Goal: Task Accomplishment & Management: Complete application form

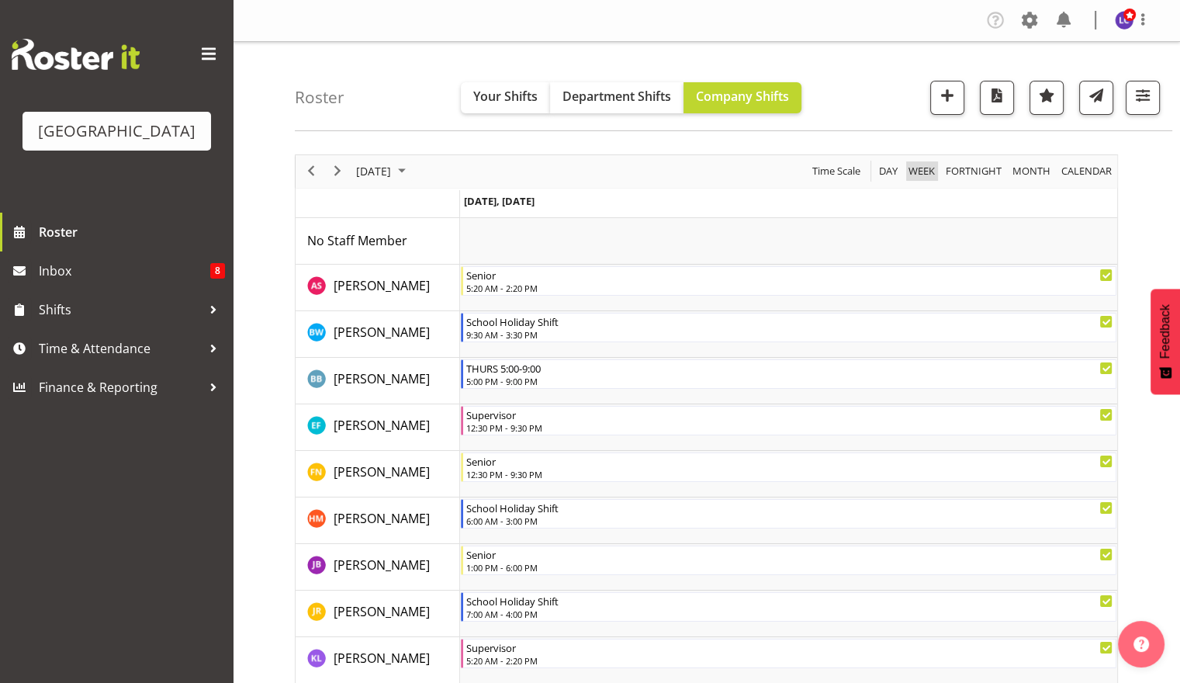
click at [915, 168] on span "Week" at bounding box center [921, 170] width 29 height 19
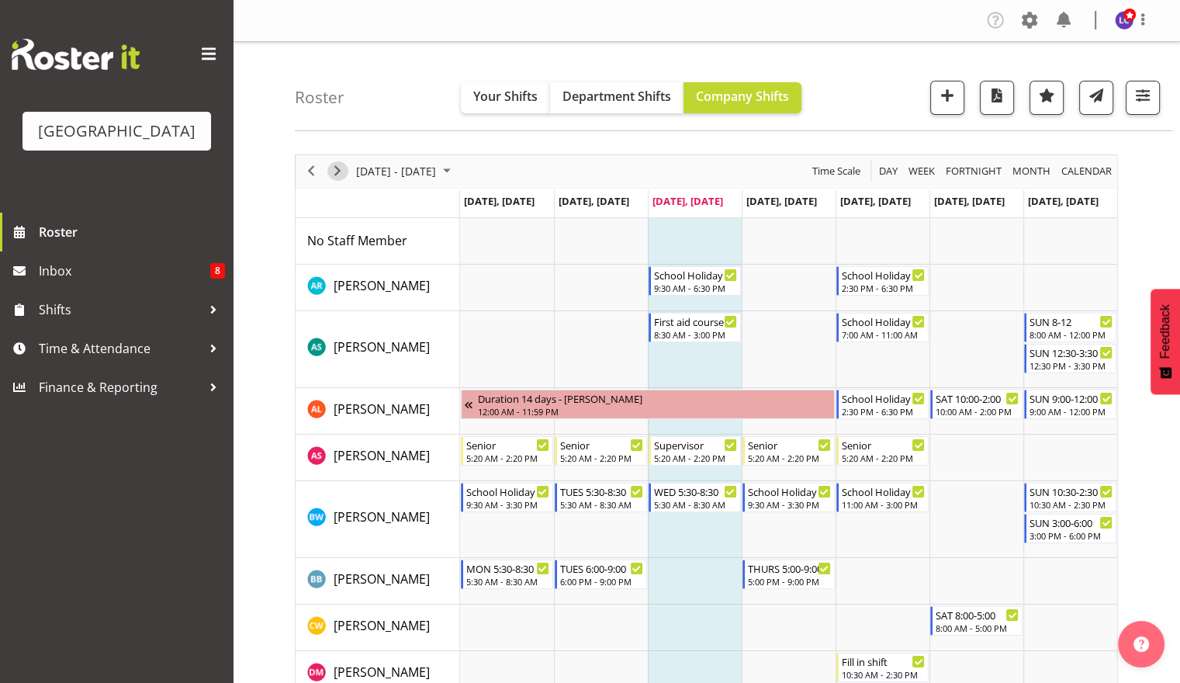
click at [338, 180] on span "Next" at bounding box center [337, 170] width 19 height 19
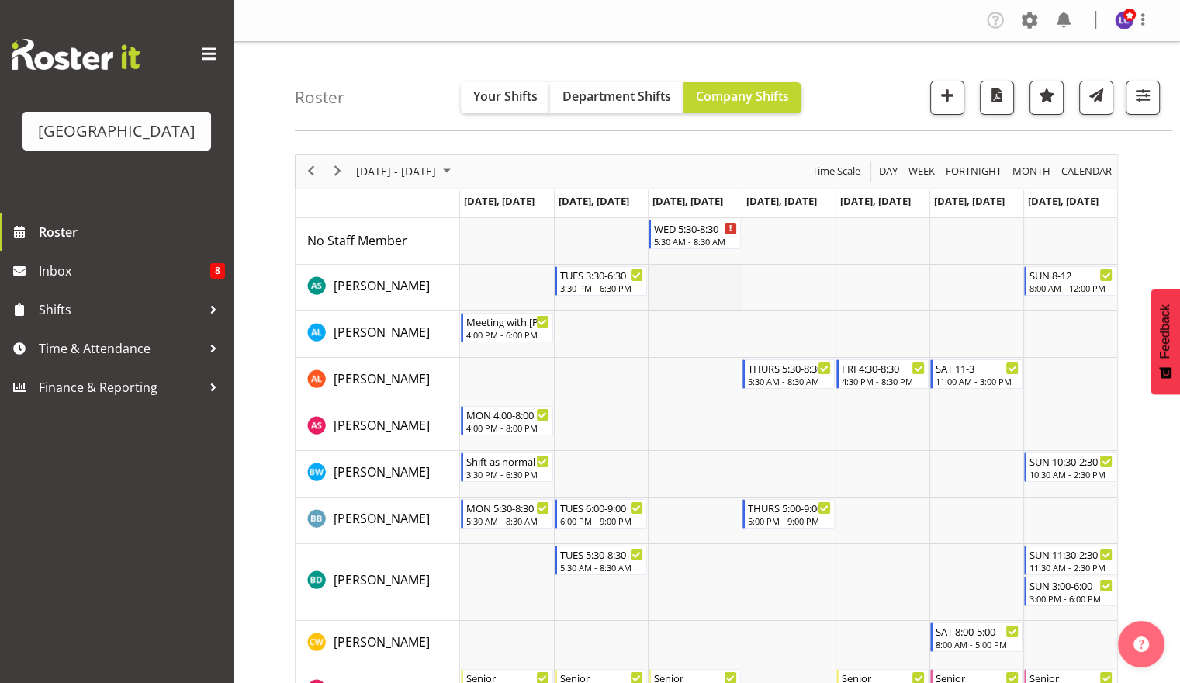
click at [666, 282] on td "Timeline Week of October 9, 2025" at bounding box center [695, 288] width 94 height 47
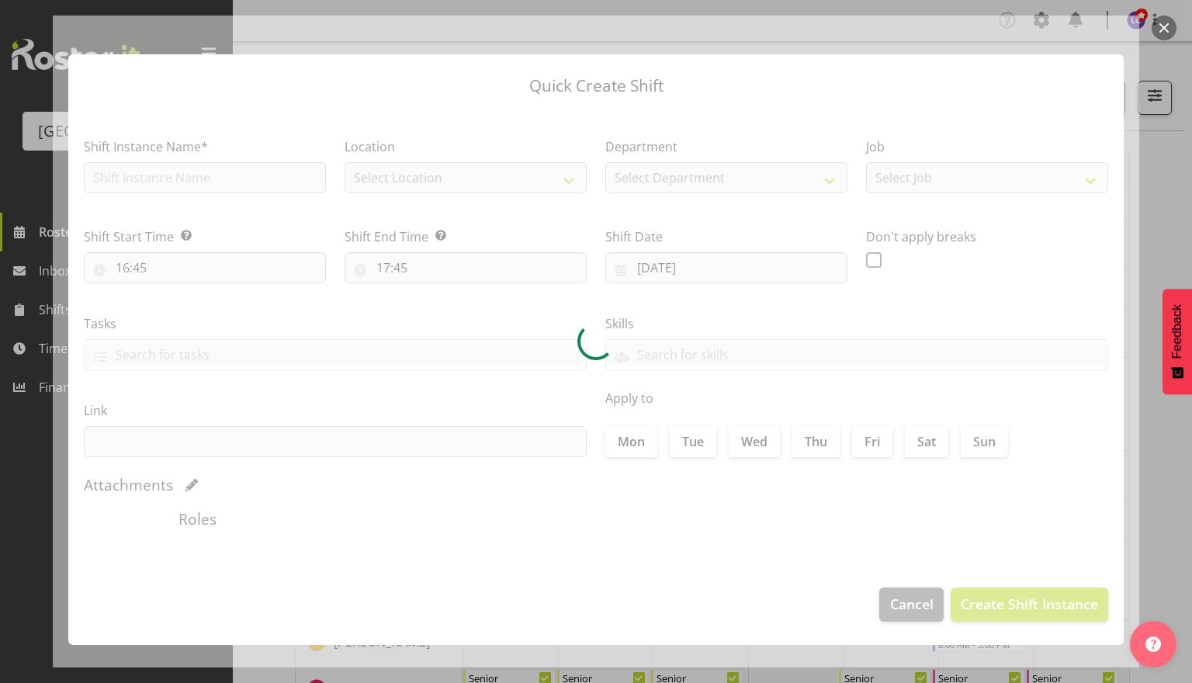
type input "[DATE]"
checkbox input "true"
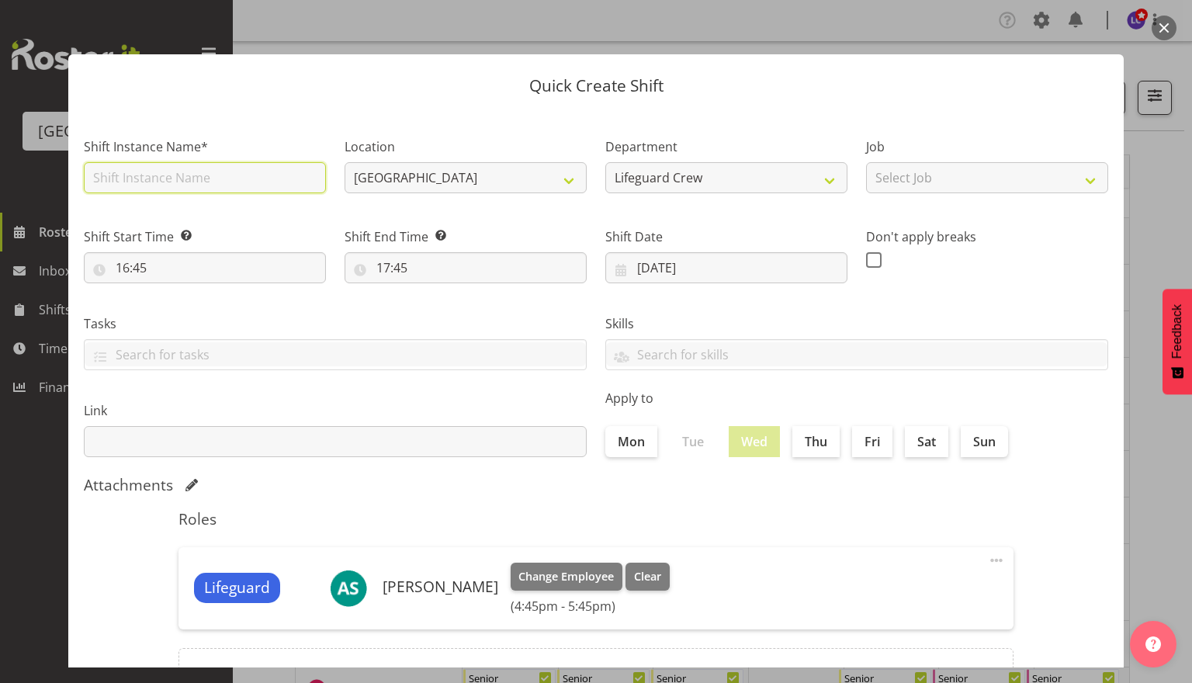
click at [214, 186] on input "text" at bounding box center [205, 177] width 242 height 31
type input "Training for Revalidation with [PERSON_NAME]"
click at [296, 317] on label "Tasks" at bounding box center [335, 323] width 503 height 19
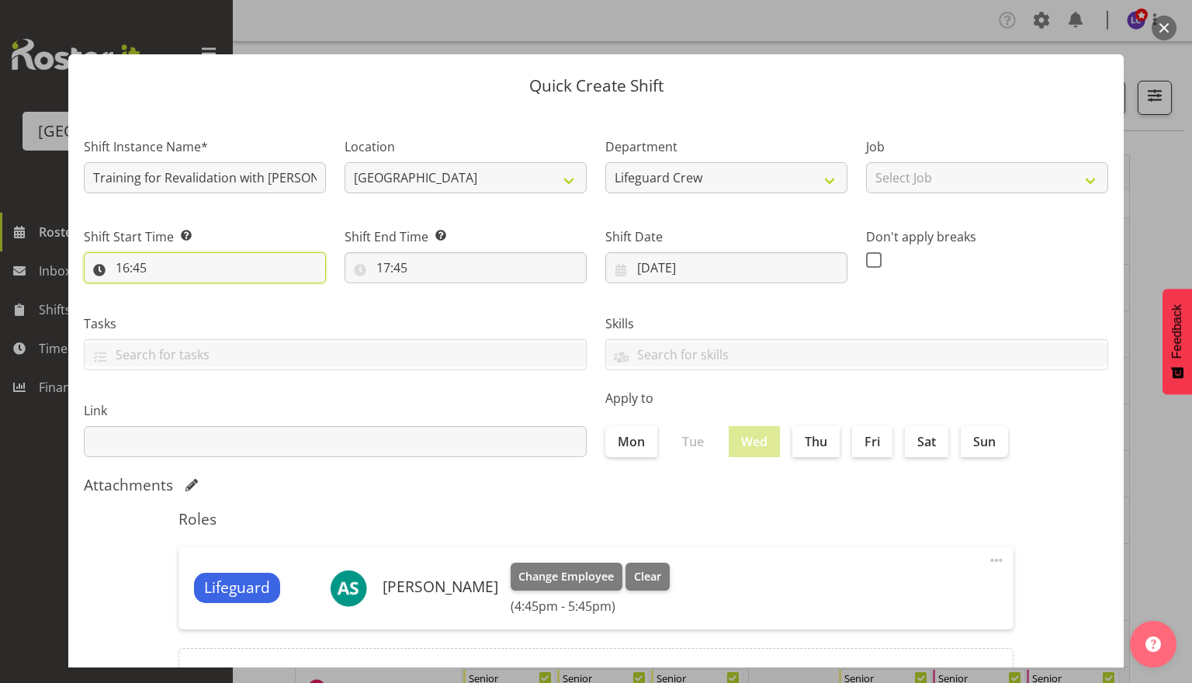
click at [258, 279] on input "16:45" at bounding box center [205, 267] width 242 height 31
click at [224, 302] on select "00 01 02 03 04 05 06 07 08 09 10 11 12 13 14 15 16 17 18 19 20 21 22 23 24 25 2…" at bounding box center [230, 308] width 35 height 31
select select "0"
click at [213, 293] on select "00 01 02 03 04 05 06 07 08 09 10 11 12 13 14 15 16 17 18 19 20 21 22 23 24 25 2…" at bounding box center [230, 308] width 35 height 31
type input "16:00"
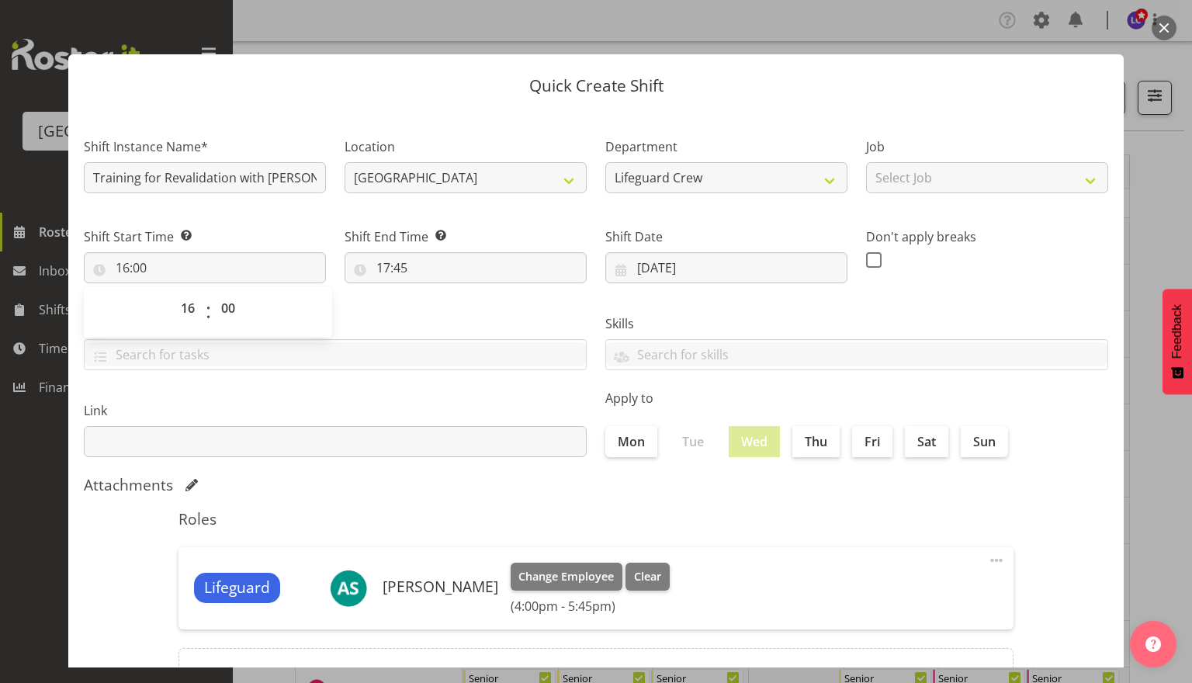
click at [341, 310] on div "Tasks TEST123" at bounding box center [334, 336] width 521 height 87
click at [426, 255] on input "17:45" at bounding box center [466, 267] width 242 height 31
click at [444, 320] on select "00 01 02 03 04 05 06 07 08 09 10 11 12 13 14 15 16 17 18 19 20 21 22 23" at bounding box center [450, 308] width 35 height 31
select select "19"
click at [433, 293] on select "00 01 02 03 04 05 06 07 08 09 10 11 12 13 14 15 16 17 18 19 20 21 22 23" at bounding box center [450, 308] width 35 height 31
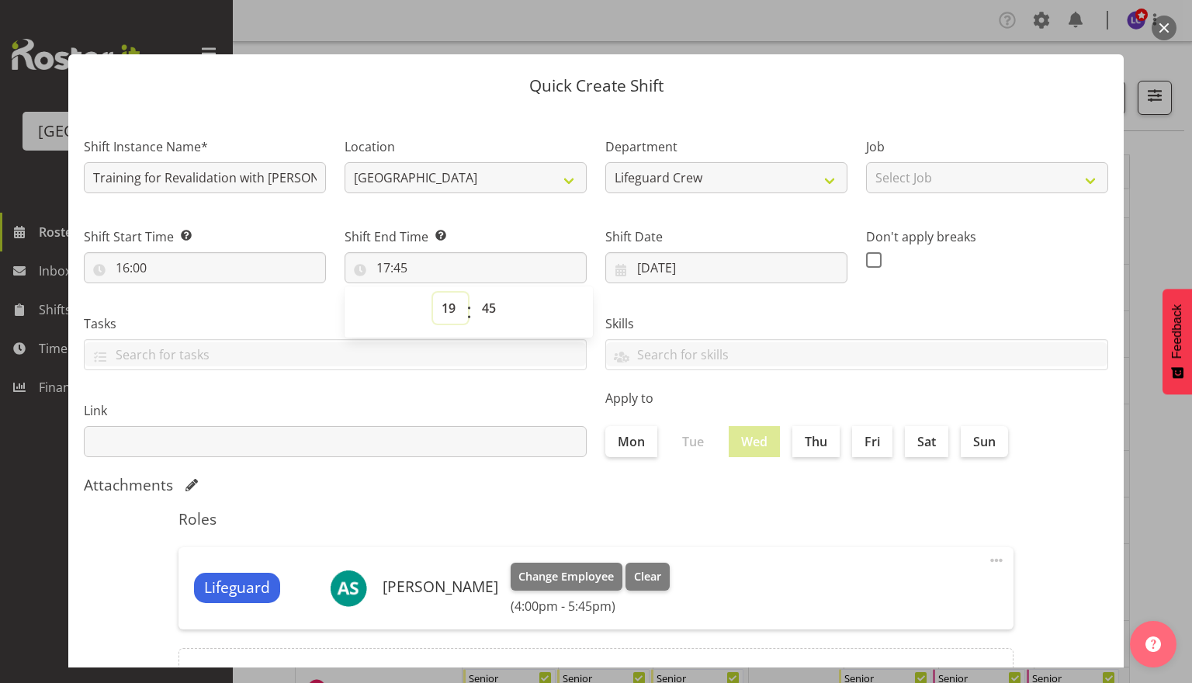
type input "19:45"
click at [476, 311] on select "00 01 02 03 04 05 06 07 08 09 10 11 12 13 14 15 16 17 18 19 20 21 22 23 24 25 2…" at bounding box center [490, 308] width 35 height 31
select select "0"
click at [473, 293] on select "00 01 02 03 04 05 06 07 08 09 10 11 12 13 14 15 16 17 18 19 20 21 22 23 24 25 2…" at bounding box center [490, 308] width 35 height 31
type input "19:00"
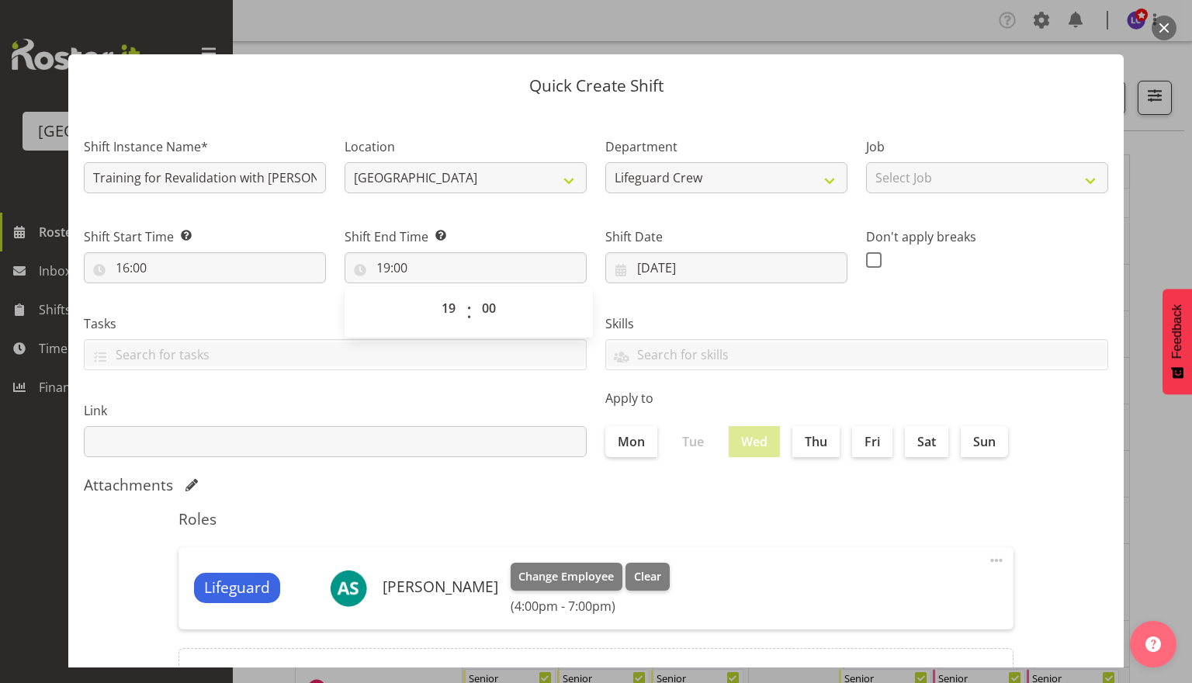
click at [365, 397] on div "Link" at bounding box center [334, 422] width 521 height 87
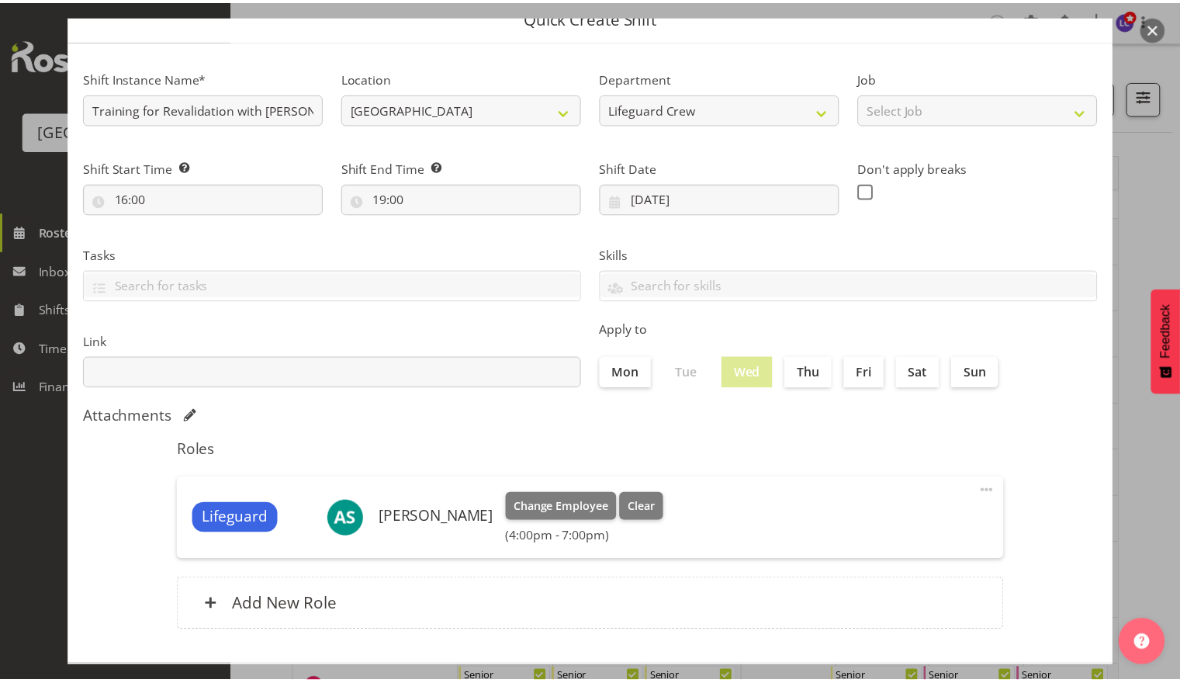
scroll to position [140, 0]
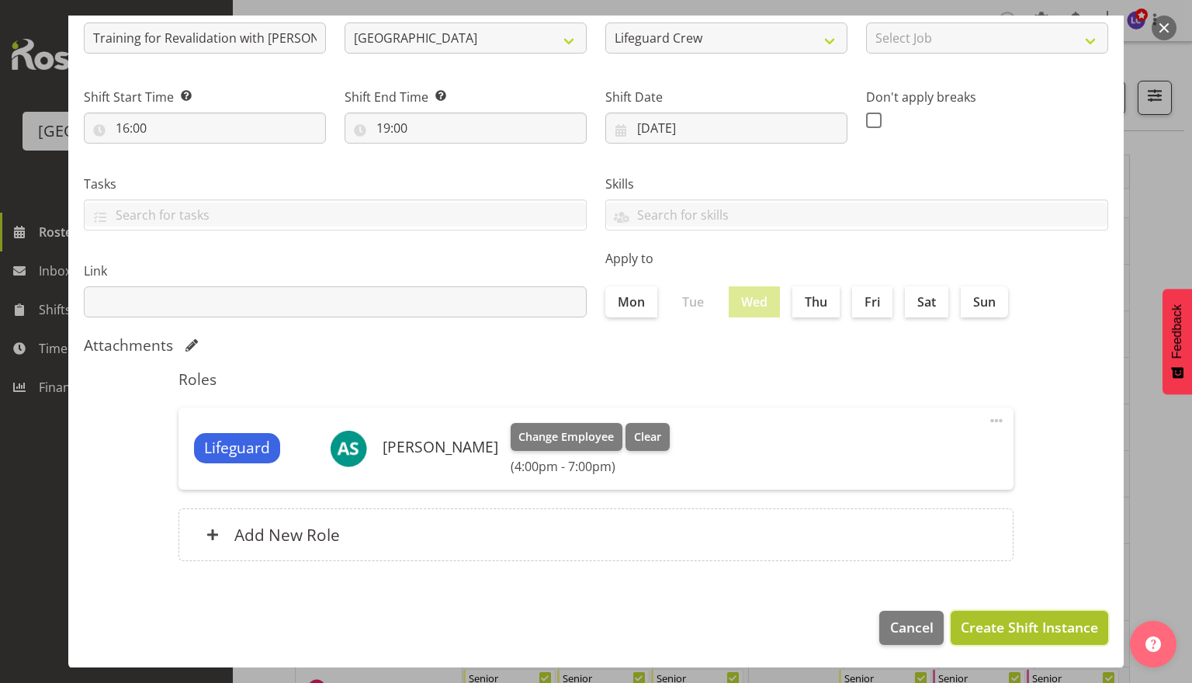
click at [993, 630] on span "Create Shift Instance" at bounding box center [1029, 627] width 137 height 20
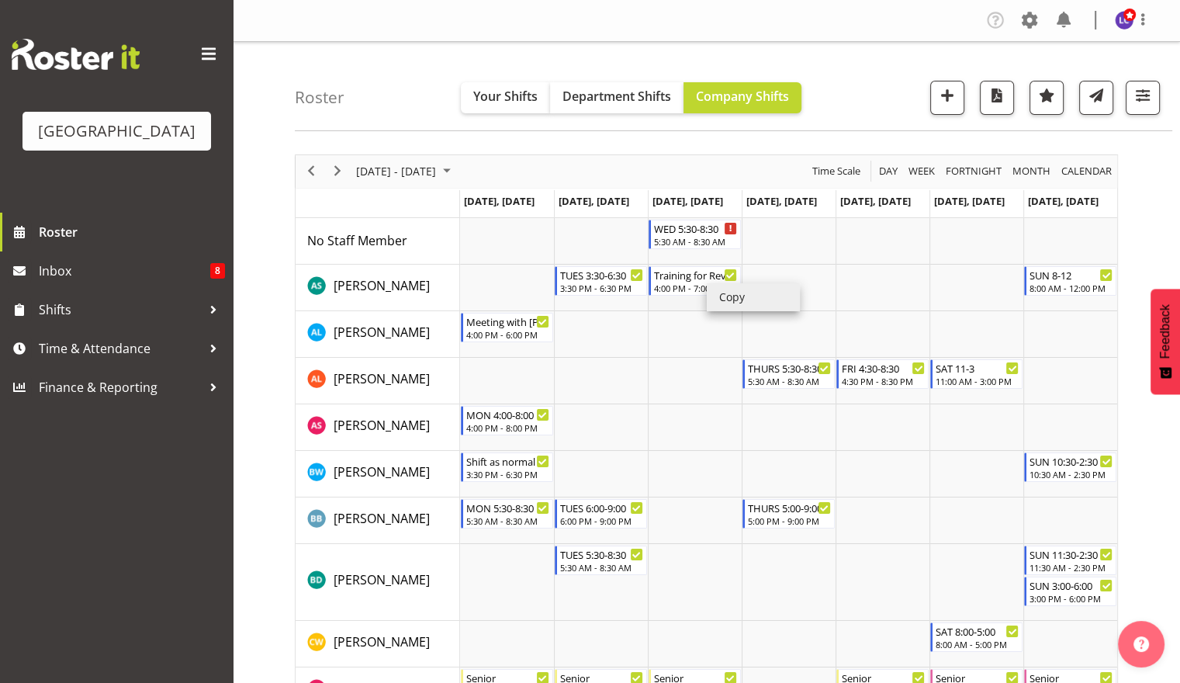
click at [729, 301] on li "Copy" at bounding box center [753, 297] width 93 height 28
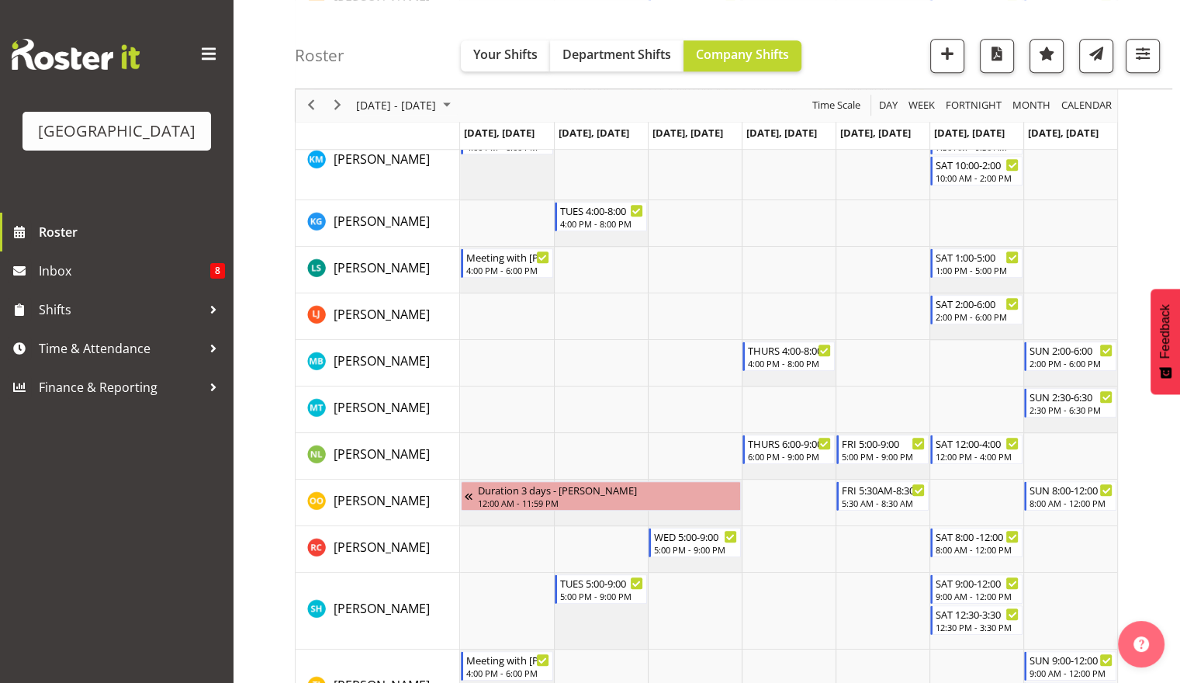
scroll to position [1259, 0]
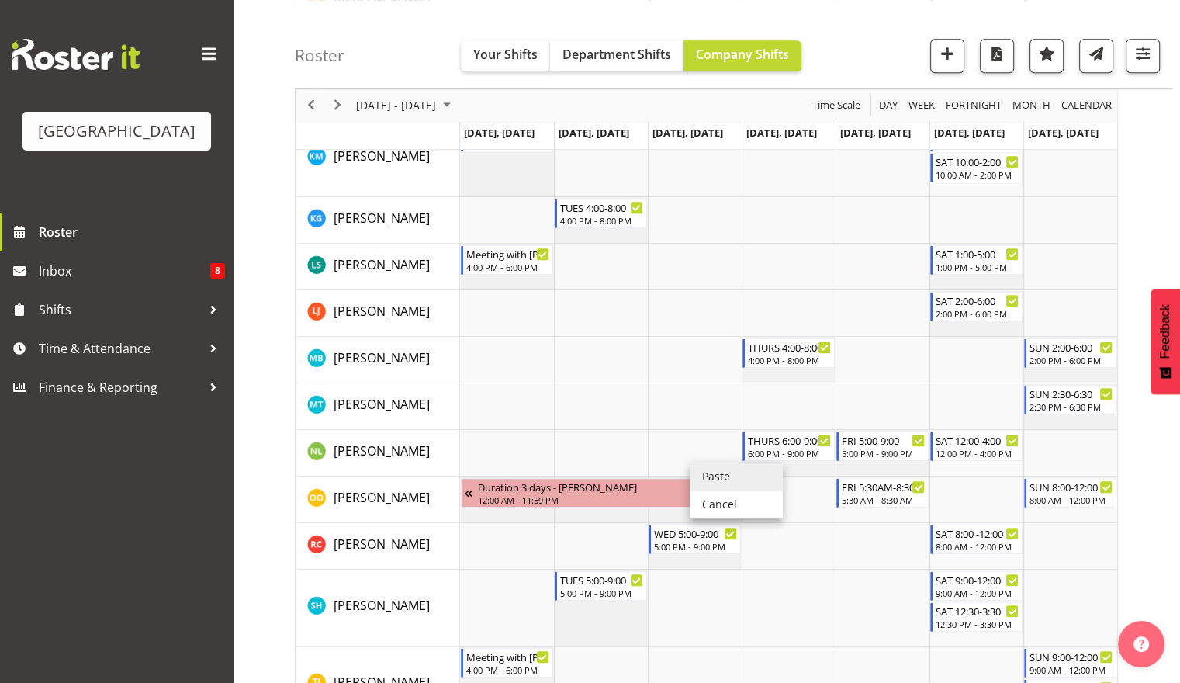
click at [725, 484] on li "Paste" at bounding box center [736, 476] width 93 height 28
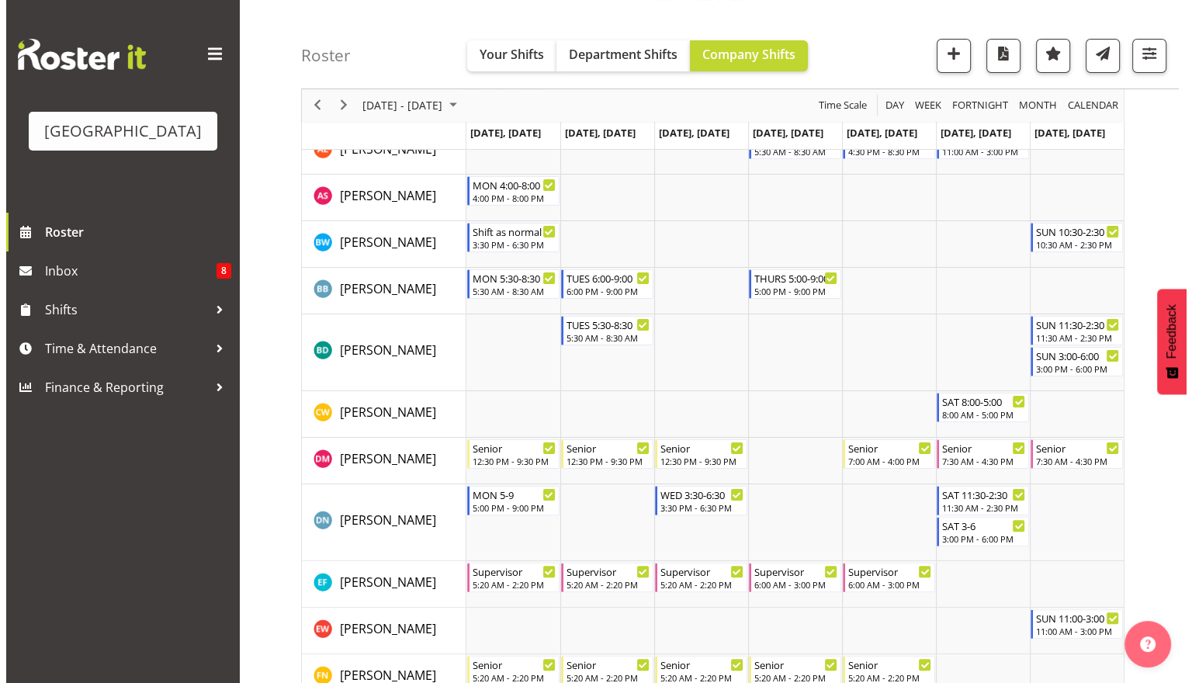
scroll to position [0, 0]
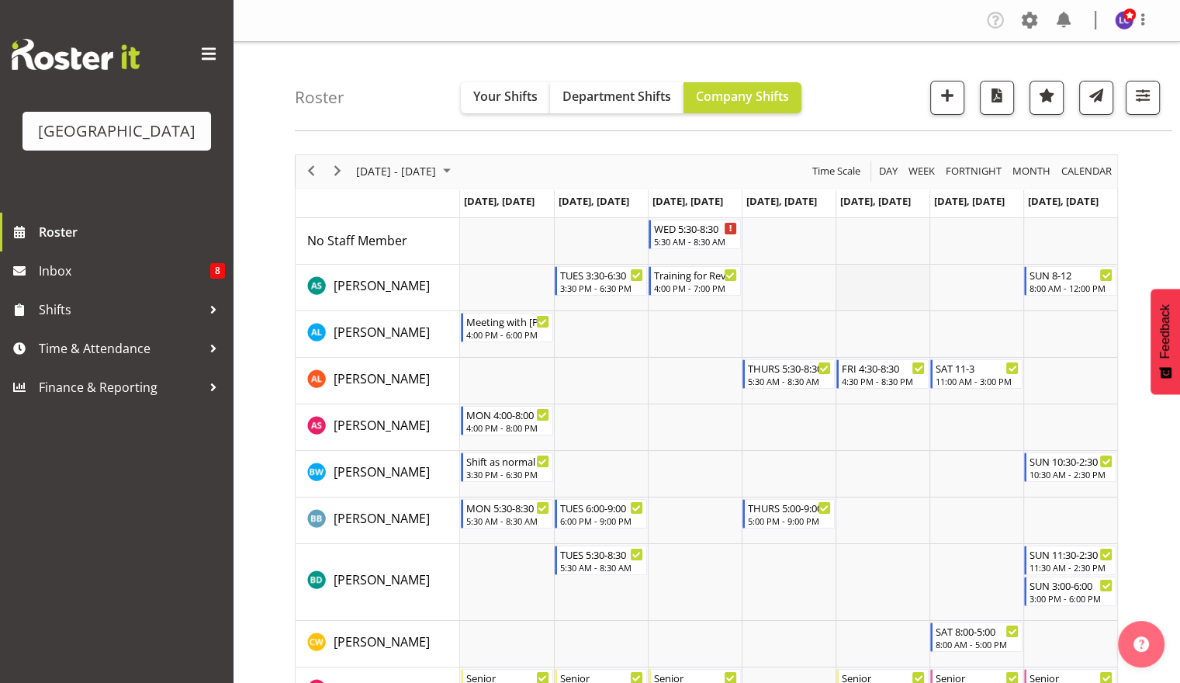
click at [895, 291] on td "Timeline Week of October 9, 2025" at bounding box center [883, 288] width 94 height 47
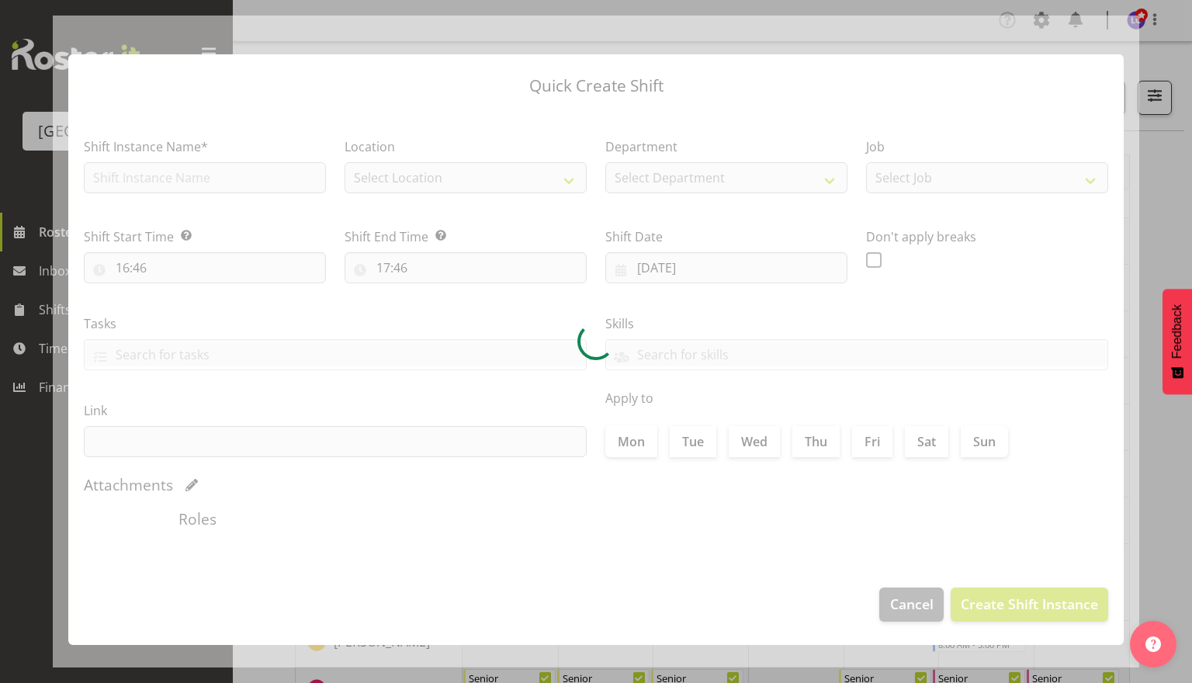
click at [895, 291] on div at bounding box center [596, 342] width 1086 height 652
type input "[DATE]"
checkbox input "true"
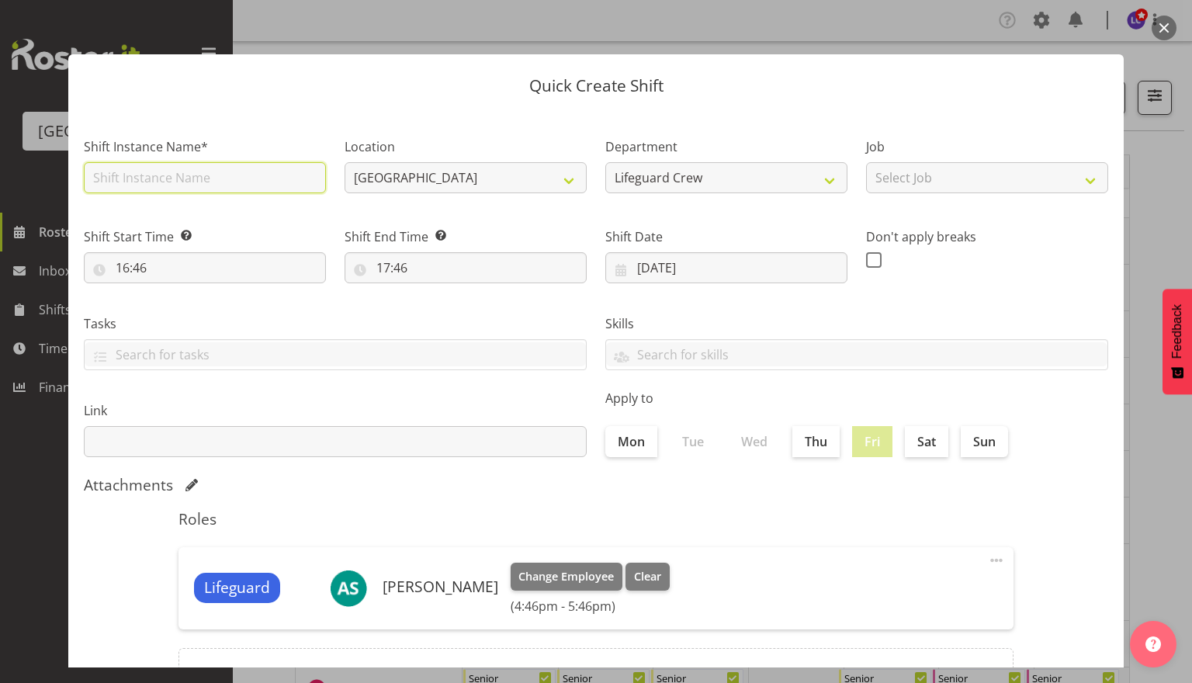
click at [229, 178] on input "text" at bounding box center [205, 177] width 242 height 31
type input "Assessor here for revalidation"
click at [229, 286] on div "Shift Start Time Set the time of the day you wish this shift to start 16:46 00 …" at bounding box center [204, 249] width 261 height 87
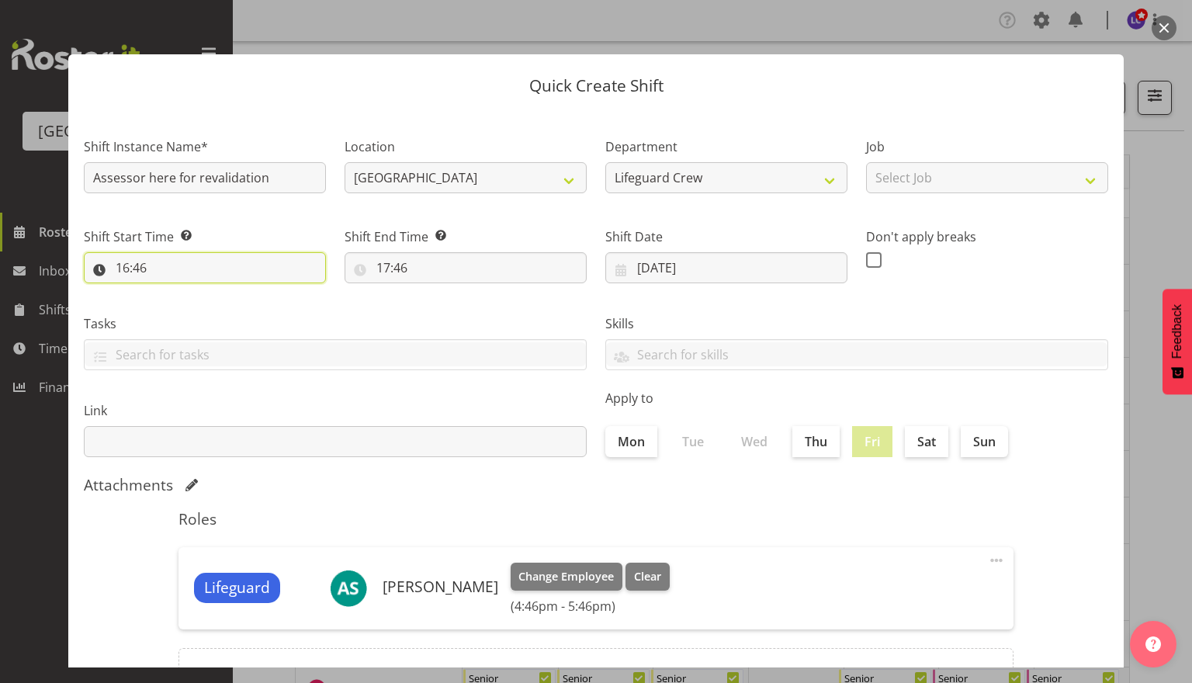
click at [227, 273] on input "16:46" at bounding box center [205, 267] width 242 height 31
click at [193, 312] on select "00 01 02 03 04 05 06 07 08 09 10 11 12 13 14 15 16 17 18 19 20 21 22 23" at bounding box center [189, 308] width 35 height 31
select select "15"
click at [172, 293] on select "00 01 02 03 04 05 06 07 08 09 10 11 12 13 14 15 16 17 18 19 20 21 22 23" at bounding box center [189, 308] width 35 height 31
type input "15:46"
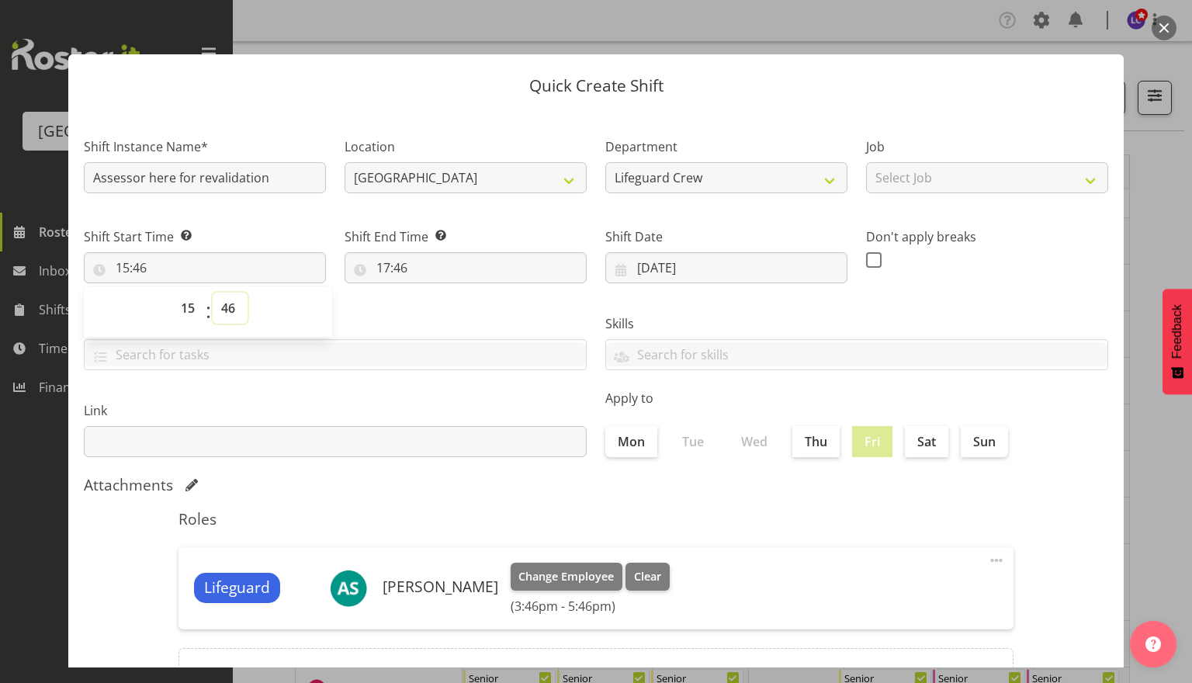
click at [236, 313] on select "00 01 02 03 04 05 06 07 08 09 10 11 12 13 14 15 16 17 18 19 20 21 22 23 24 25 2…" at bounding box center [230, 308] width 35 height 31
select select "30"
click at [213, 293] on select "00 01 02 03 04 05 06 07 08 09 10 11 12 13 14 15 16 17 18 19 20 21 22 23 24 25 2…" at bounding box center [230, 308] width 35 height 31
type input "15:30"
click at [428, 326] on label "Tasks" at bounding box center [335, 323] width 503 height 19
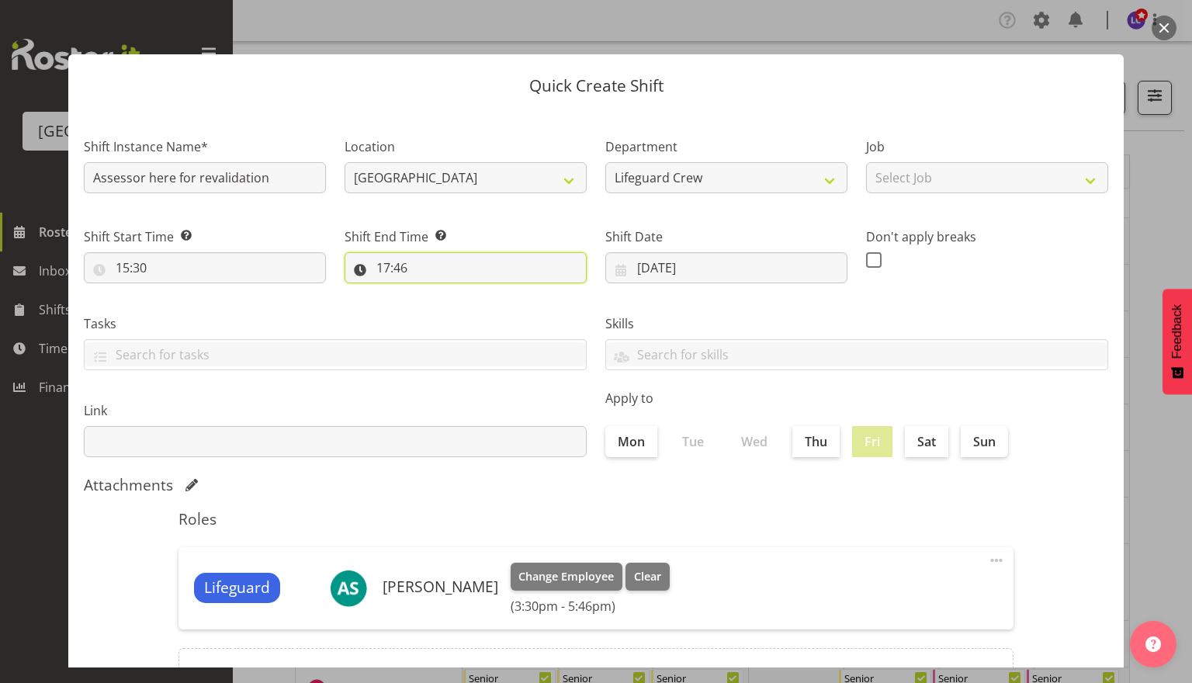
click at [429, 273] on input "17:46" at bounding box center [466, 267] width 242 height 31
click at [450, 311] on select "00 01 02 03 04 05 06 07 08 09 10 11 12 13 14 15 16 17 18 19 20 21 22 23" at bounding box center [450, 308] width 35 height 31
click at [433, 293] on select "00 01 02 03 04 05 06 07 08 09 10 11 12 13 14 15 16 17 18 19 20 21 22 23" at bounding box center [450, 308] width 35 height 31
click at [487, 317] on select "00 01 02 03 04 05 06 07 08 09 10 11 12 13 14 15 16 17 18 19 20 21 22 23 24 25 2…" at bounding box center [490, 308] width 35 height 31
select select "0"
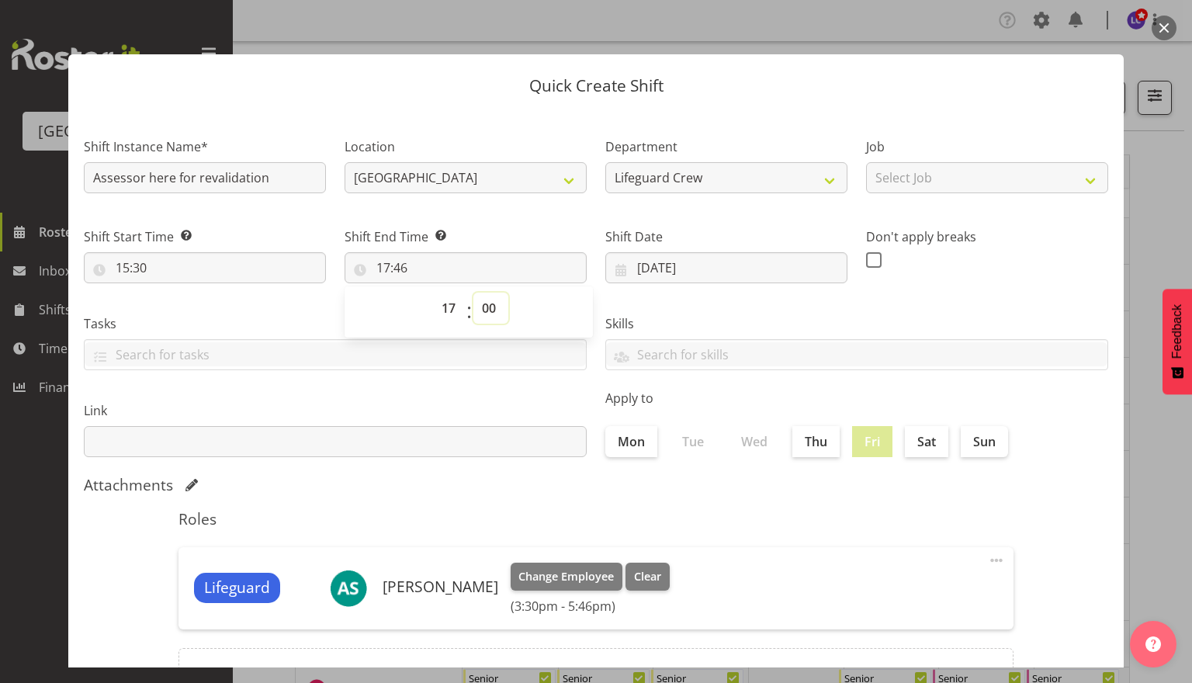
click at [473, 293] on select "00 01 02 03 04 05 06 07 08 09 10 11 12 13 14 15 16 17 18 19 20 21 22 23 24 25 2…" at bounding box center [490, 308] width 35 height 31
type input "17:00"
click at [412, 384] on div "Link" at bounding box center [334, 422] width 521 height 87
click at [416, 272] on input "17:00" at bounding box center [466, 267] width 242 height 31
click at [442, 305] on select "00 01 02 03 04 05 06 07 08 09 10 11 12 13 14 15 16 17 18 19 20 21 22 23" at bounding box center [450, 308] width 35 height 31
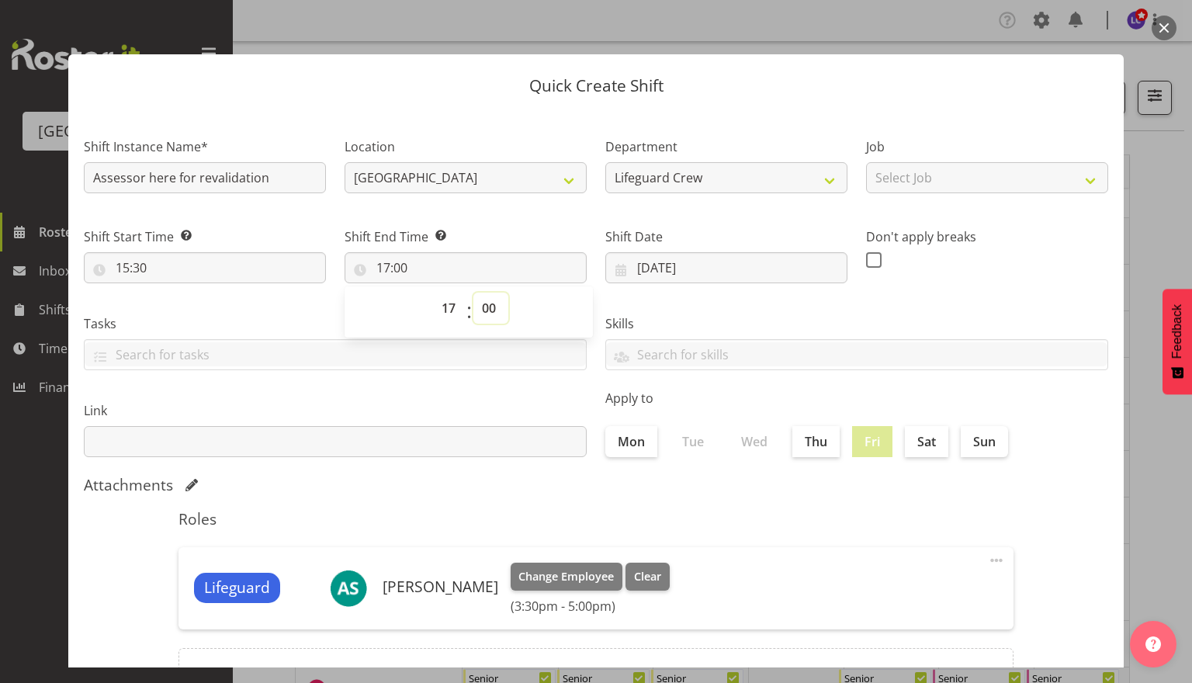
click at [476, 310] on select "00 01 02 03 04 05 06 07 08 09 10 11 12 13 14 15 16 17 18 19 20 21 22 23 24 25 2…" at bounding box center [490, 308] width 35 height 31
select select "30"
click at [473, 293] on select "00 01 02 03 04 05 06 07 08 09 10 11 12 13 14 15 16 17 18 19 20 21 22 23 24 25 2…" at bounding box center [490, 308] width 35 height 31
type input "17:30"
click at [705, 506] on div "Roles Lifeguard [PERSON_NAME] Change Employee Clear (3:30pm - 5:30pm) Edit Dele…" at bounding box center [596, 609] width 854 height 219
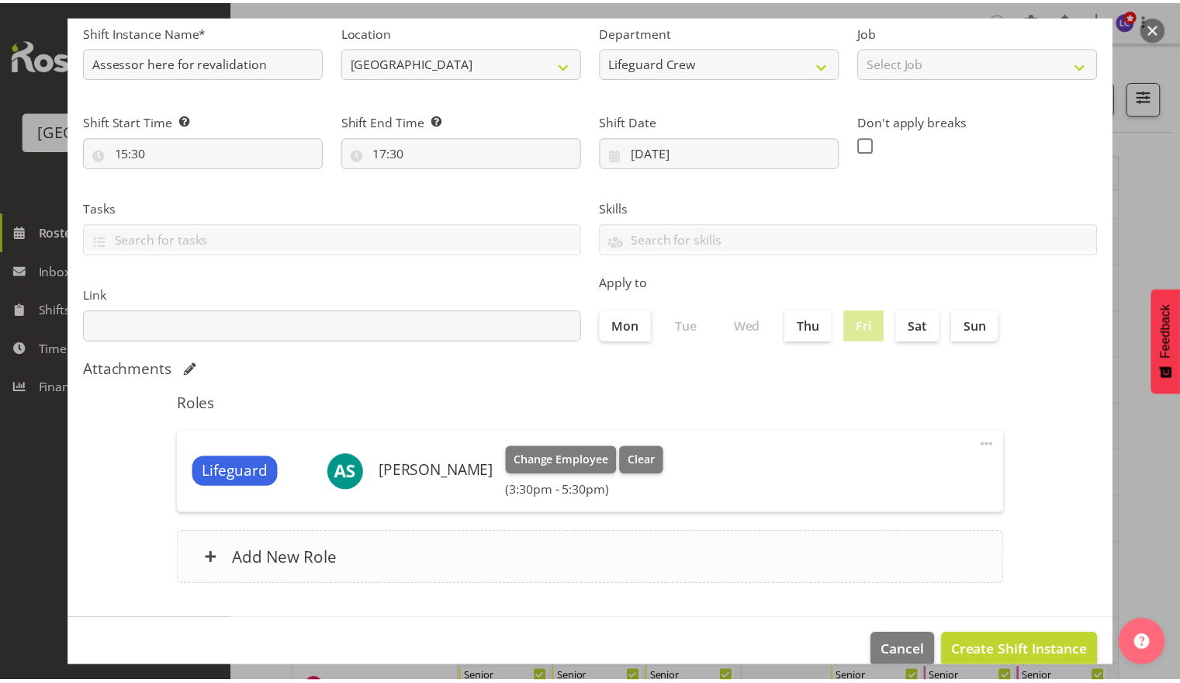
scroll to position [140, 0]
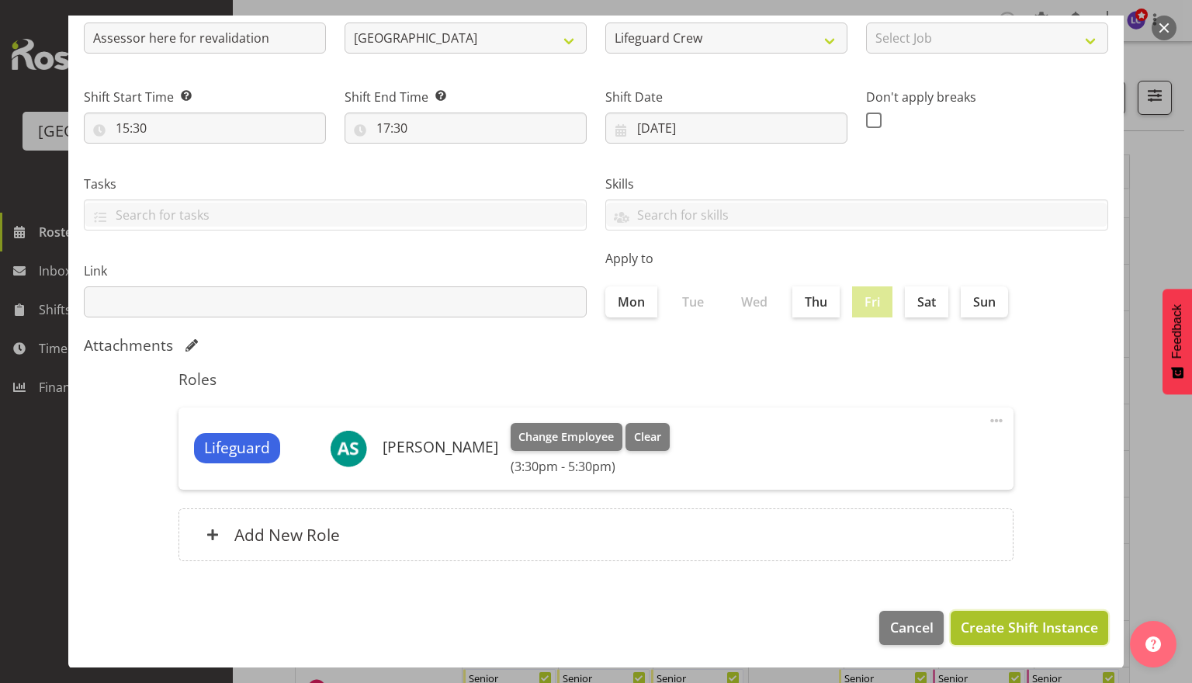
click at [1016, 636] on span "Create Shift Instance" at bounding box center [1029, 627] width 137 height 20
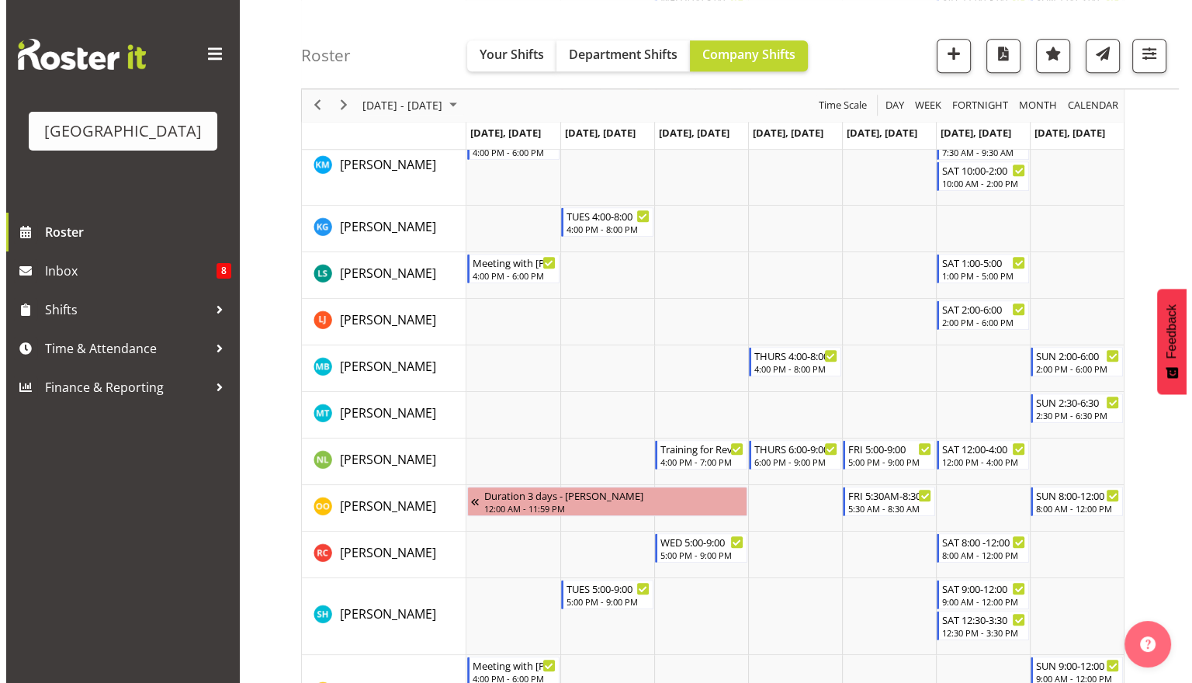
scroll to position [1266, 0]
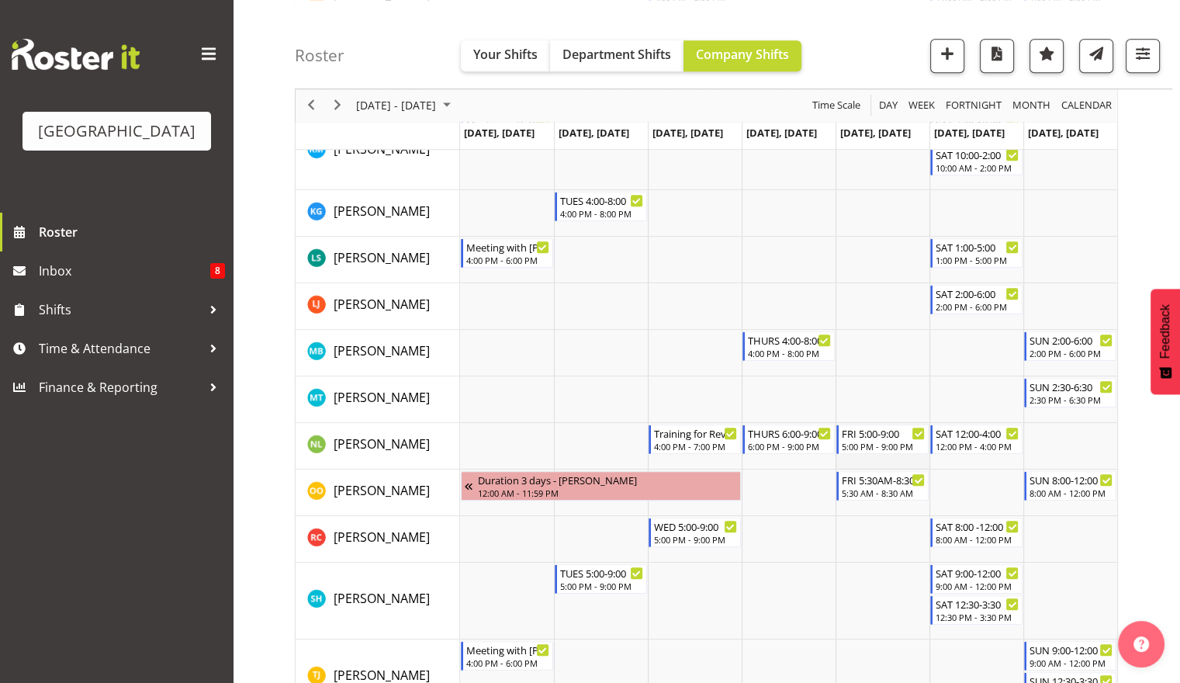
click at [899, 459] on td "Timeline Week of October 9, 2025" at bounding box center [883, 446] width 94 height 47
select select "16"
select select "47"
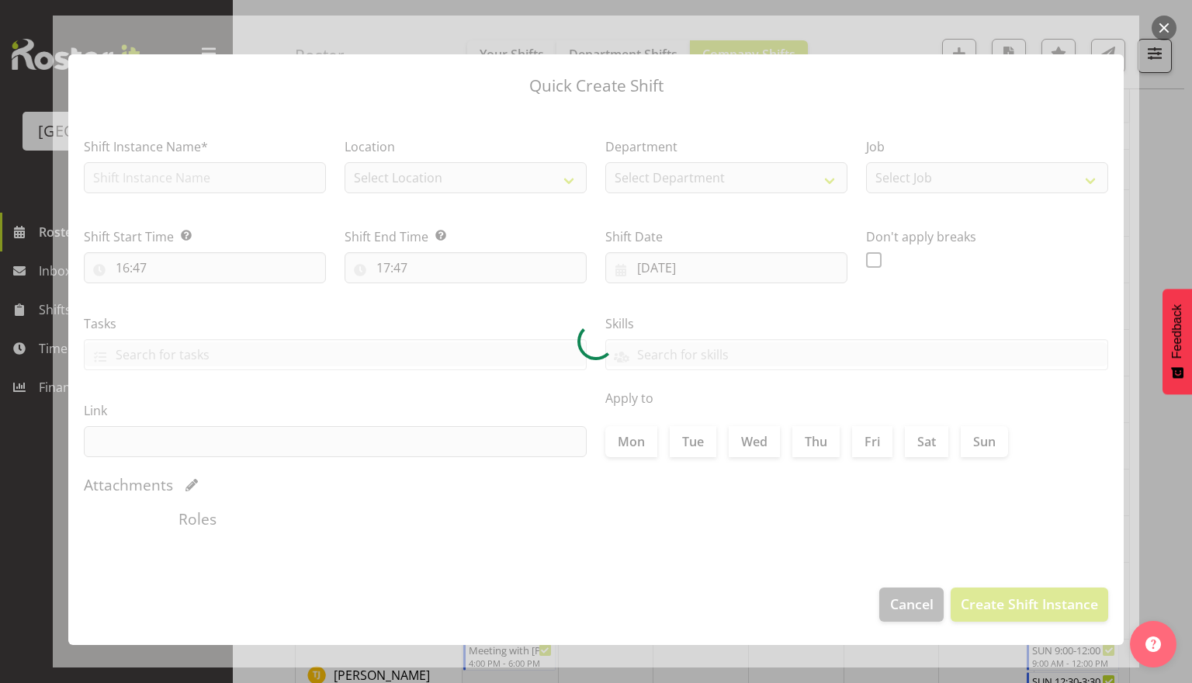
type input "[DATE]"
checkbox input "true"
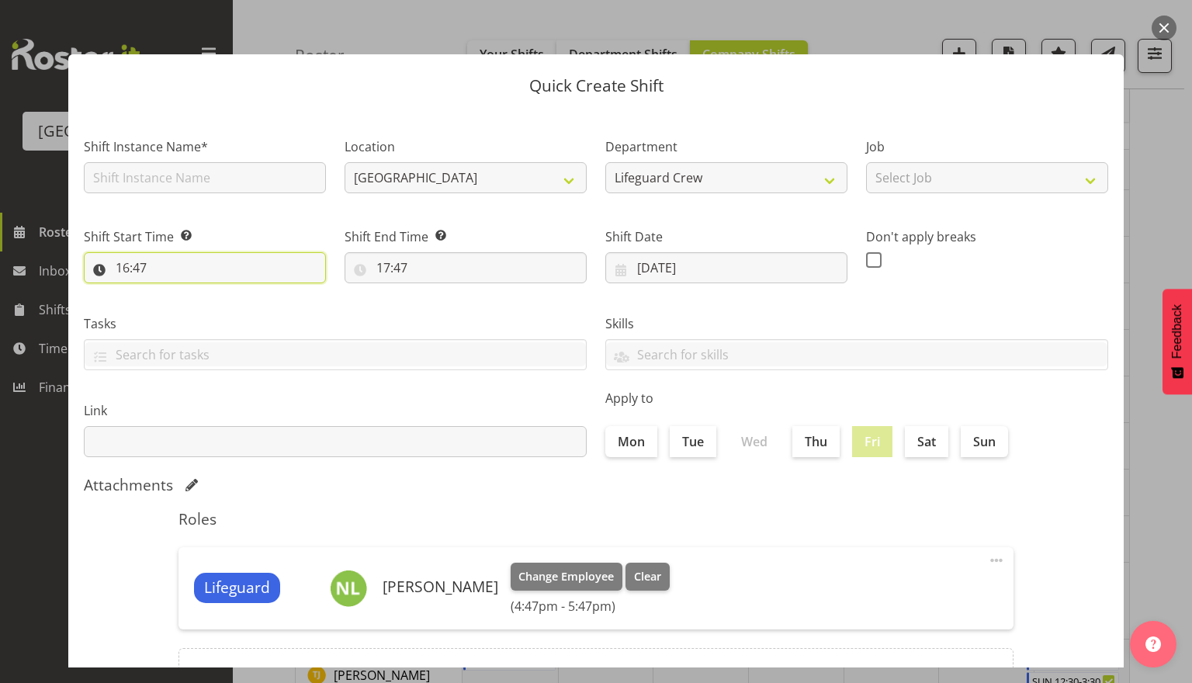
click at [232, 275] on input "16:47" at bounding box center [205, 267] width 242 height 31
click at [185, 320] on select "00 01 02 03 04 05 06 07 08 09 10 11 12 13 14 15 16 17 18 19 20 21 22 23" at bounding box center [189, 308] width 35 height 31
select select "15"
click at [172, 293] on select "00 01 02 03 04 05 06 07 08 09 10 11 12 13 14 15 16 17 18 19 20 21 22 23" at bounding box center [189, 308] width 35 height 31
type input "15:47"
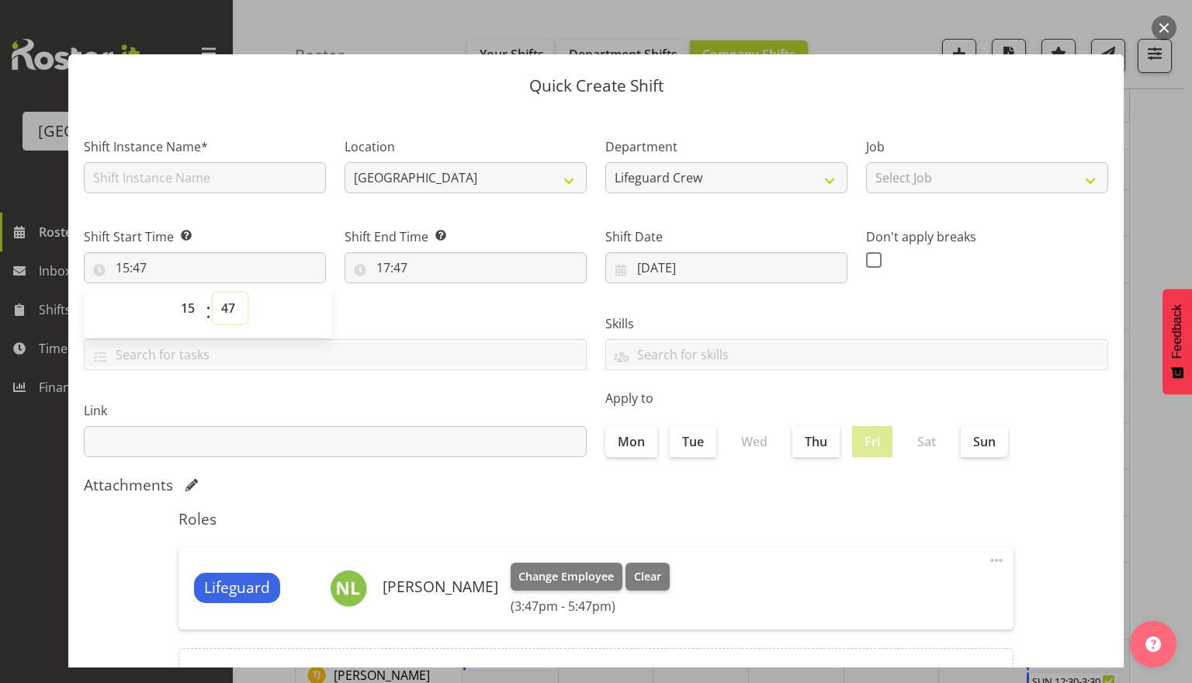
click at [232, 313] on select "00 01 02 03 04 05 06 07 08 09 10 11 12 13 14 15 16 17 18 19 20 21 22 23 24 25 2…" at bounding box center [230, 308] width 35 height 31
select select "30"
click at [213, 293] on select "00 01 02 03 04 05 06 07 08 09 10 11 12 13 14 15 16 17 18 19 20 21 22 23 24 25 2…" at bounding box center [230, 308] width 35 height 31
type input "15:30"
click at [388, 360] on input "text" at bounding box center [335, 354] width 501 height 24
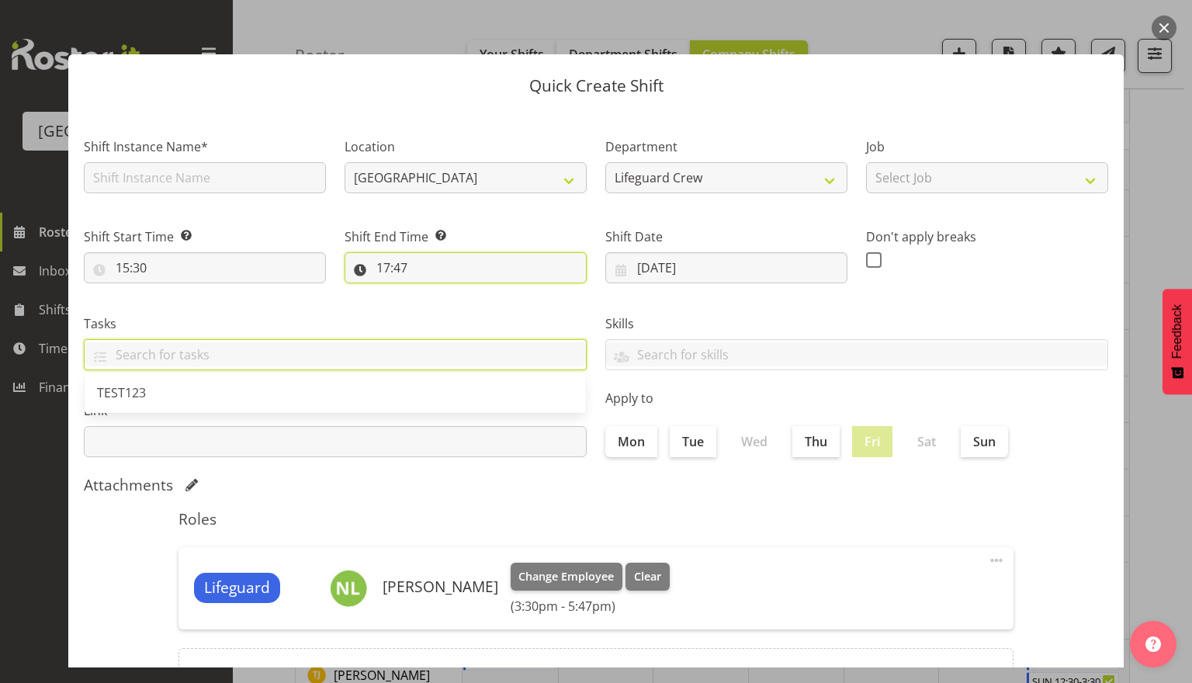
click at [399, 275] on input "17:47" at bounding box center [466, 267] width 242 height 31
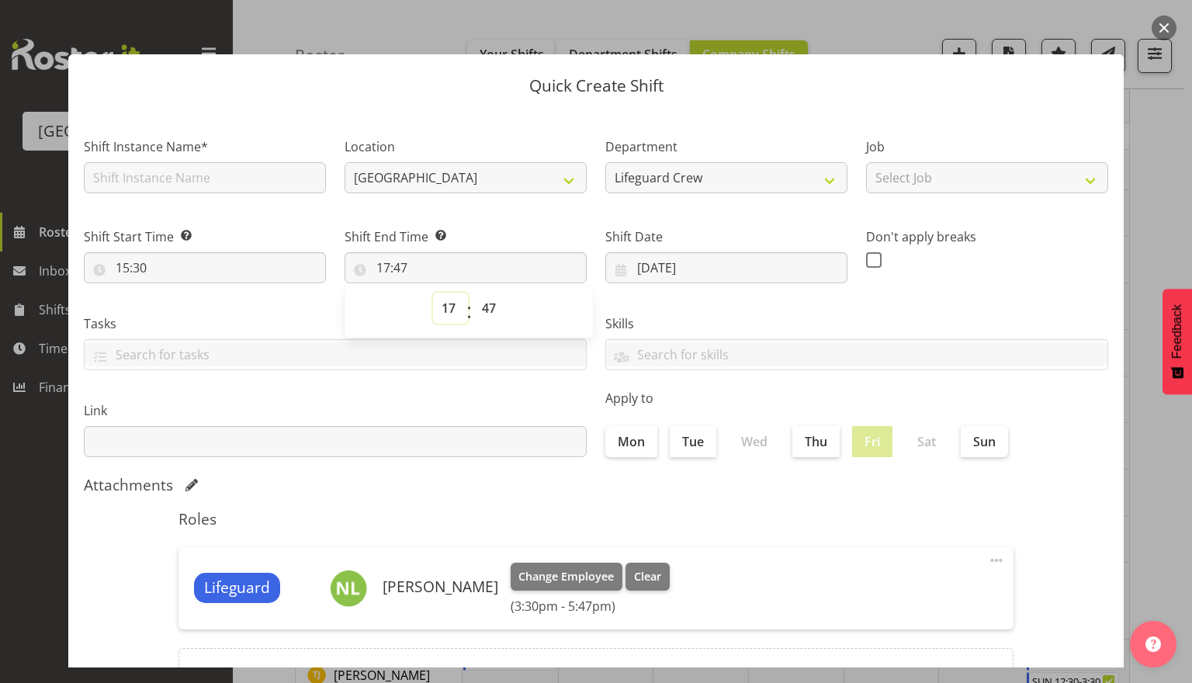
click at [444, 303] on select "00 01 02 03 04 05 06 07 08 09 10 11 12 13 14 15 16 17 18 19 20 21 22 23" at bounding box center [450, 308] width 35 height 31
select select "0"
click at [433, 293] on select "00 01 02 03 04 05 06 07 08 09 10 11 12 13 14 15 16 17 18 19 20 21 22 23" at bounding box center [450, 308] width 35 height 31
type input "00:47"
click at [444, 320] on select "00 01 02 03 04 05 06 07 08 09 10 11 12 13 14 15 16 17 18 19 20 21 22 23" at bounding box center [450, 308] width 35 height 31
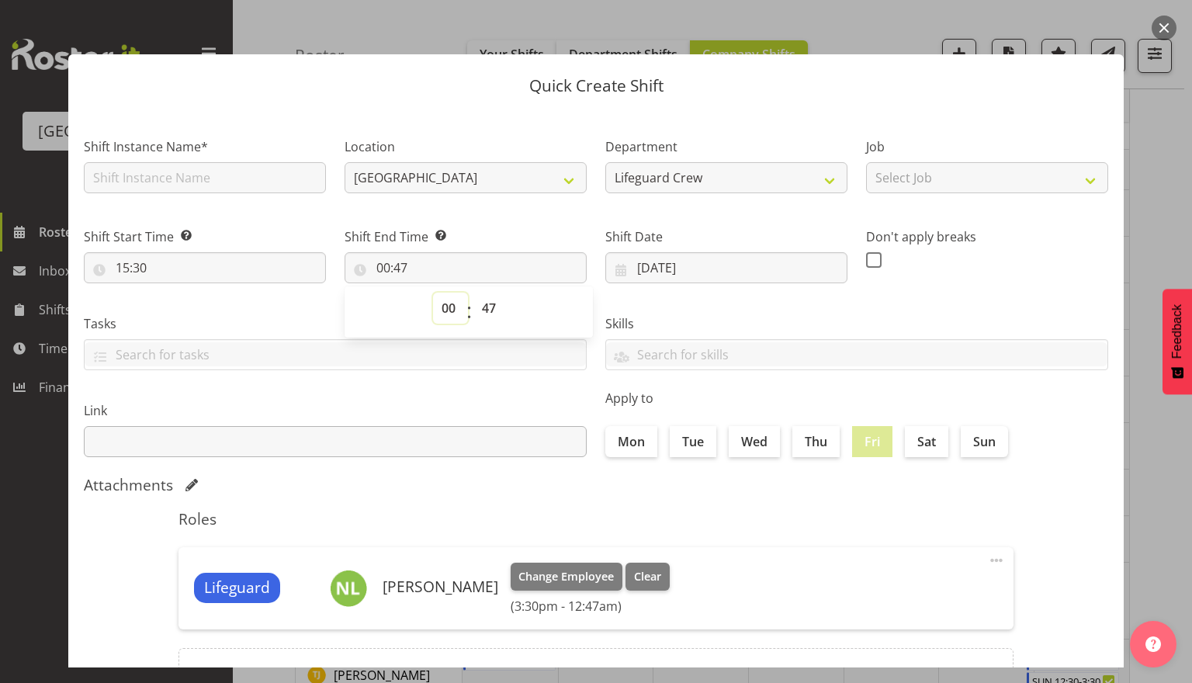
select select "17"
click at [433, 293] on select "00 01 02 03 04 05 06 07 08 09 10 11 12 13 14 15 16 17 18 19 20 21 22 23" at bounding box center [450, 308] width 35 height 31
type input "17:47"
drag, startPoint x: 483, startPoint y: 307, endPoint x: 499, endPoint y: 317, distance: 19.2
click at [483, 307] on select "00 01 02 03 04 05 06 07 08 09 10 11 12 13 14 15 16 17 18 19 20 21 22 23 24 25 2…" at bounding box center [490, 308] width 35 height 31
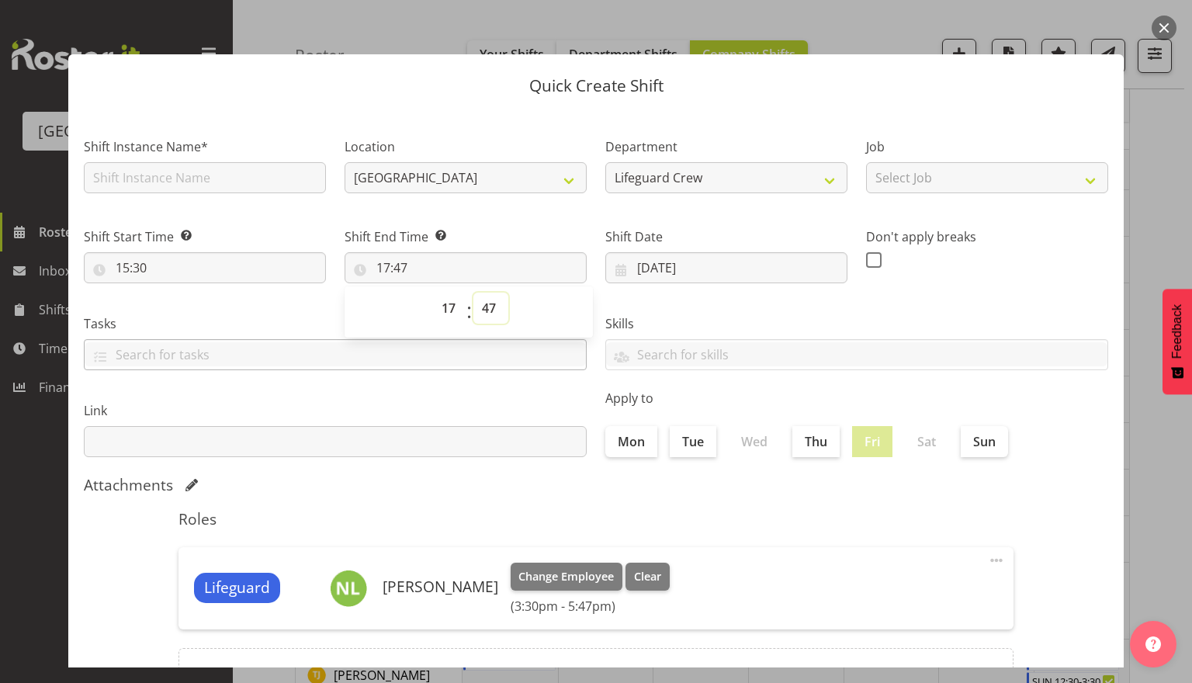
select select "0"
click at [473, 293] on select "00 01 02 03 04 05 06 07 08 09 10 11 12 13 14 15 16 17 18 19 20 21 22 23 24 25 2…" at bounding box center [490, 308] width 35 height 31
type input "17:00"
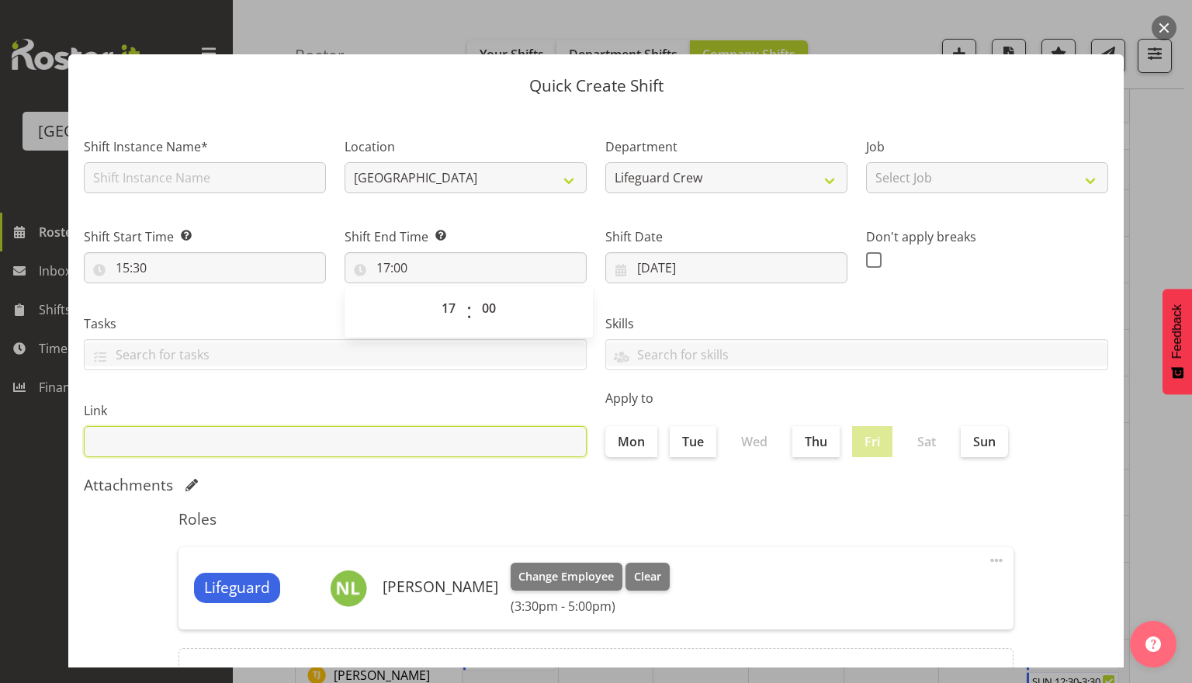
click at [500, 442] on input "text" at bounding box center [335, 441] width 503 height 31
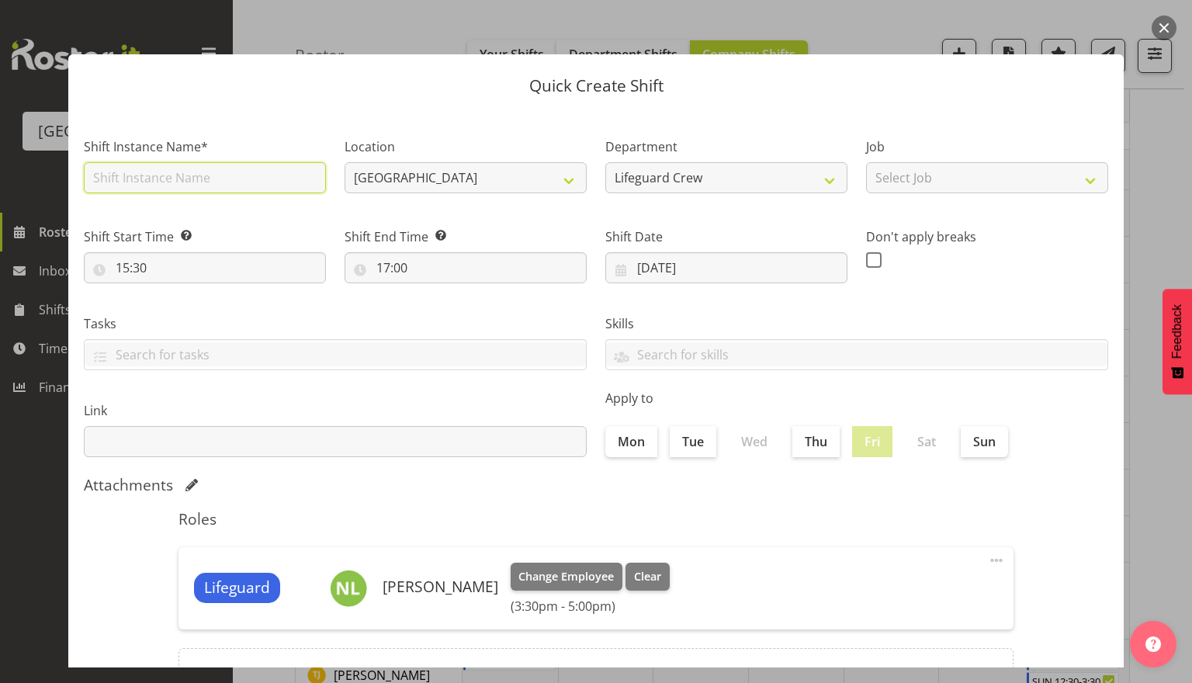
click at [206, 179] on input "text" at bounding box center [205, 177] width 242 height 31
type input "Assessor here for revalidation"
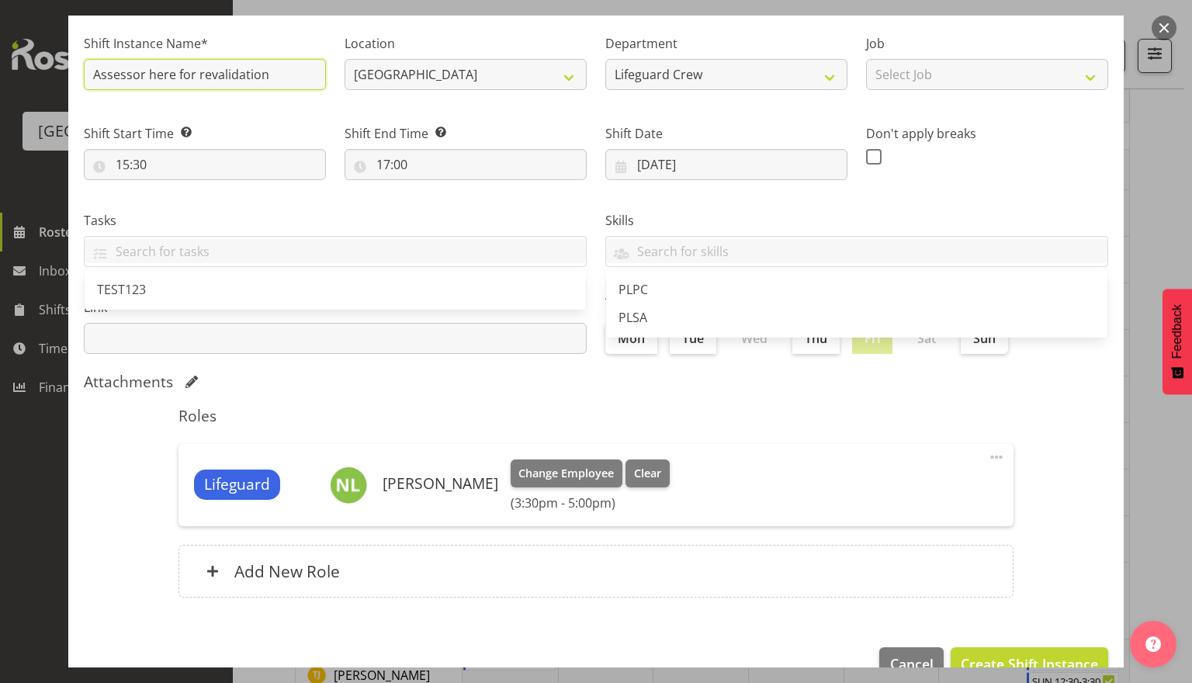
scroll to position [140, 0]
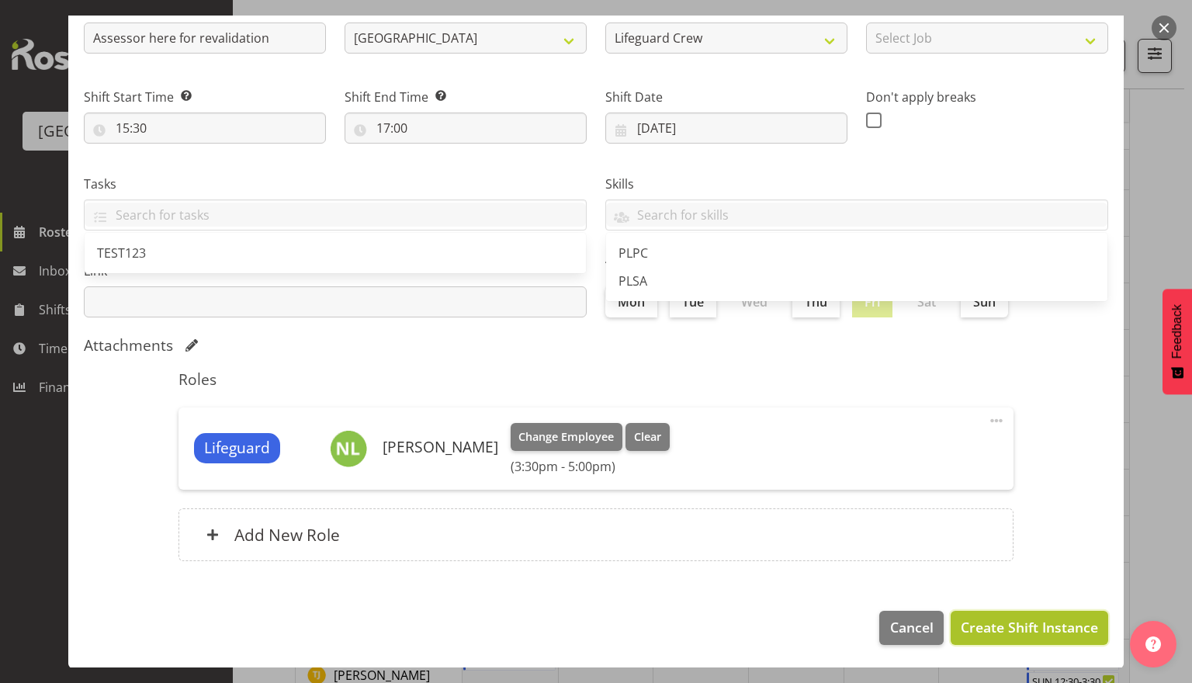
click at [1003, 628] on span "Create Shift Instance" at bounding box center [1029, 627] width 137 height 20
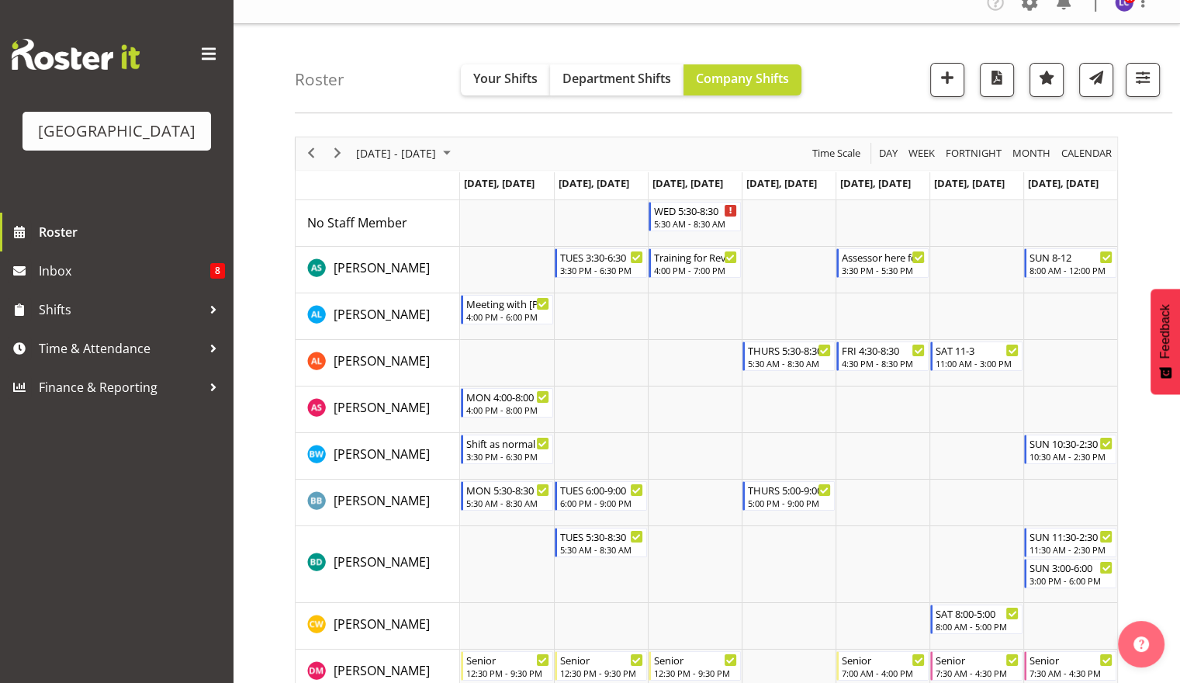
scroll to position [0, 0]
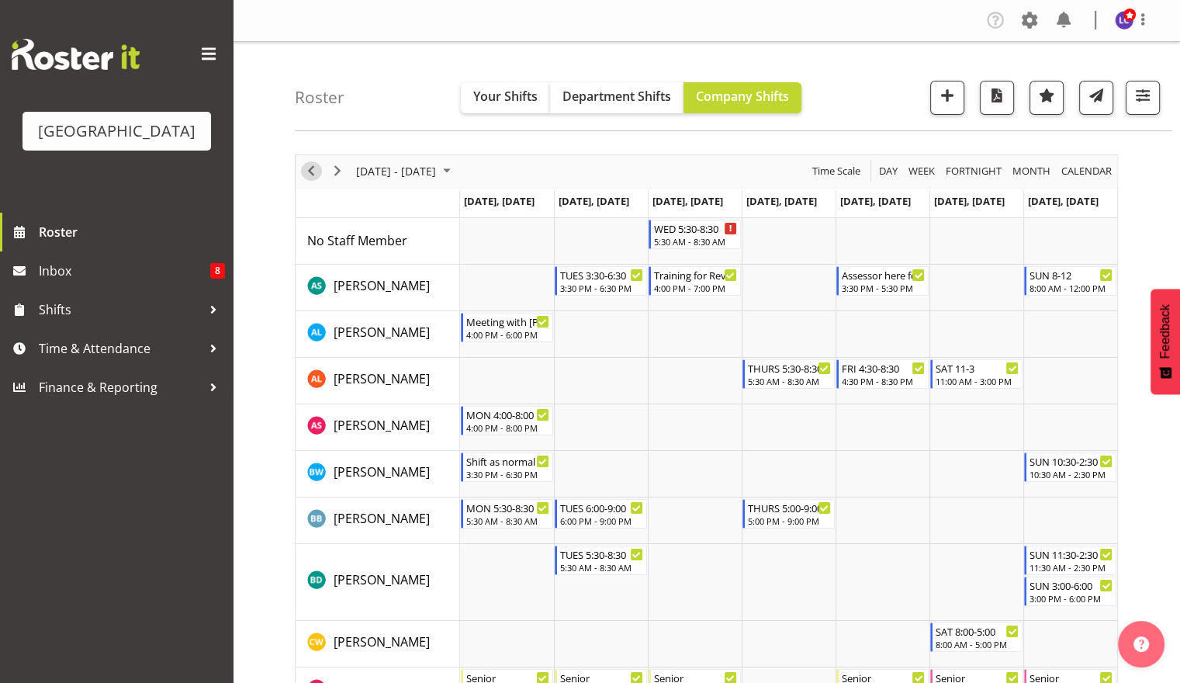
click at [302, 170] on span "Previous" at bounding box center [311, 170] width 19 height 19
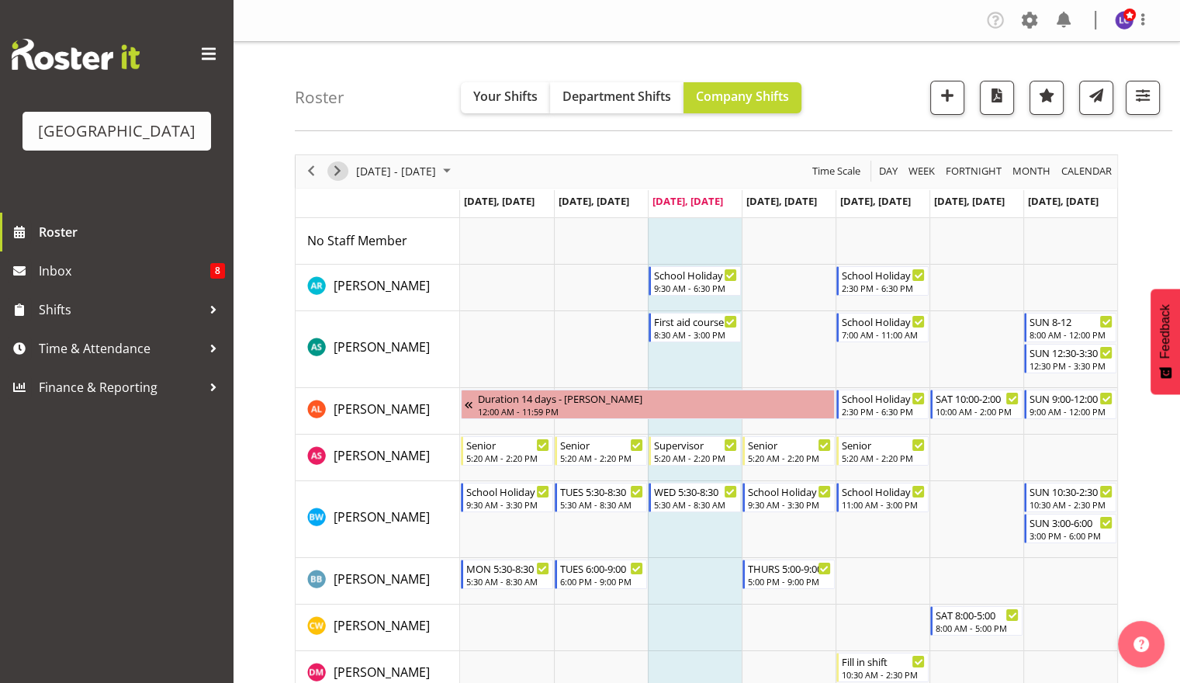
click at [341, 176] on span "Next" at bounding box center [337, 170] width 19 height 19
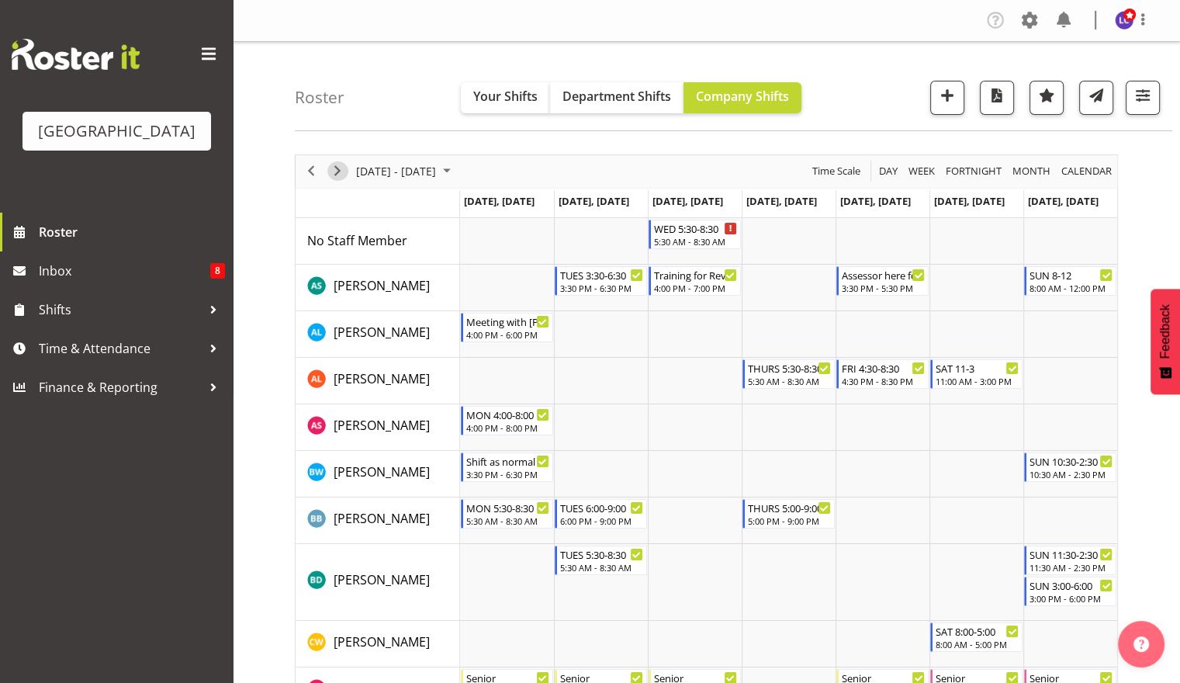
click at [345, 172] on span "Next" at bounding box center [337, 170] width 19 height 19
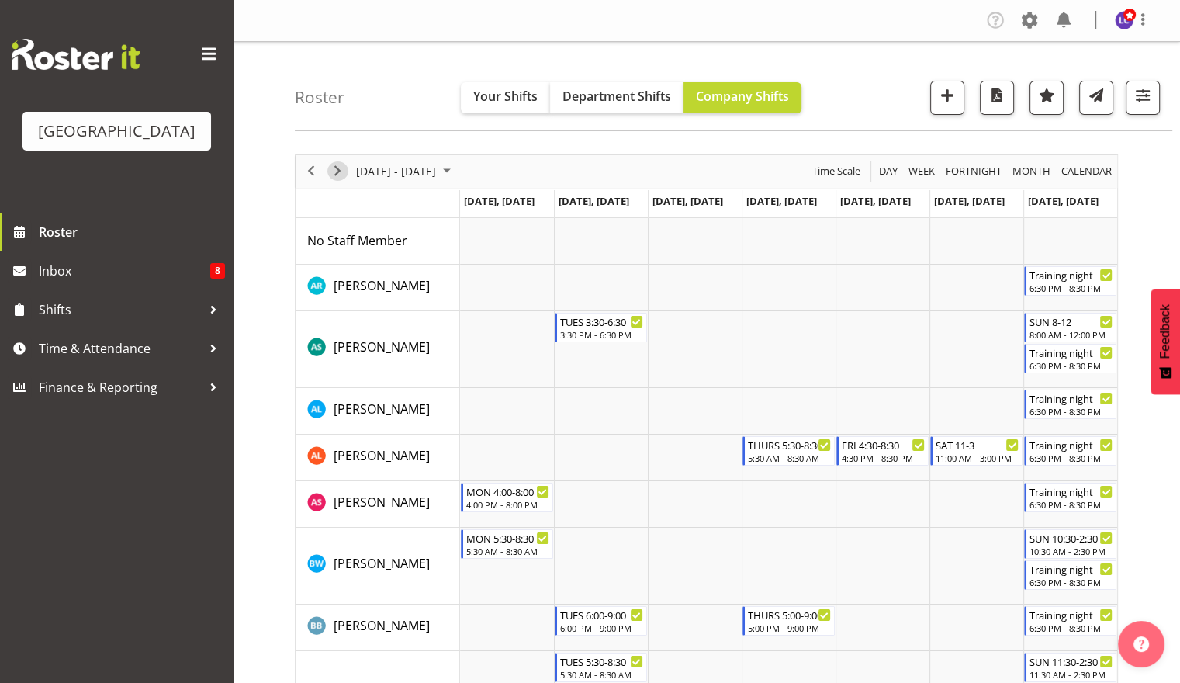
click at [337, 170] on span "Next" at bounding box center [337, 170] width 19 height 19
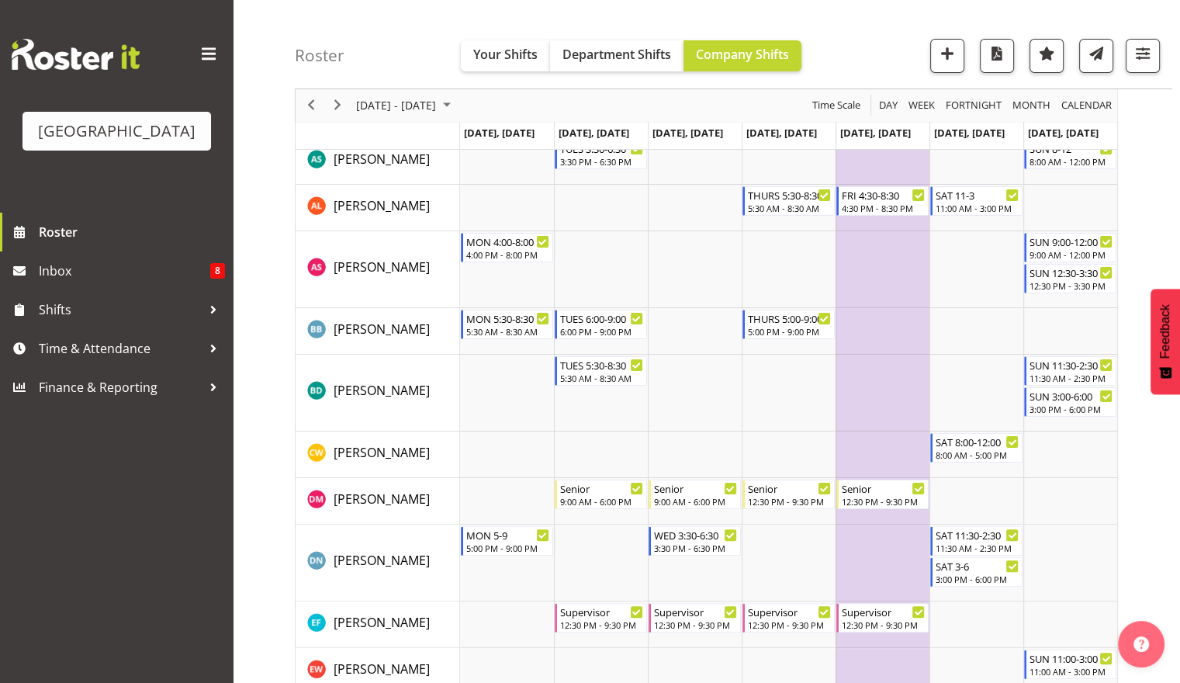
scroll to position [224, 0]
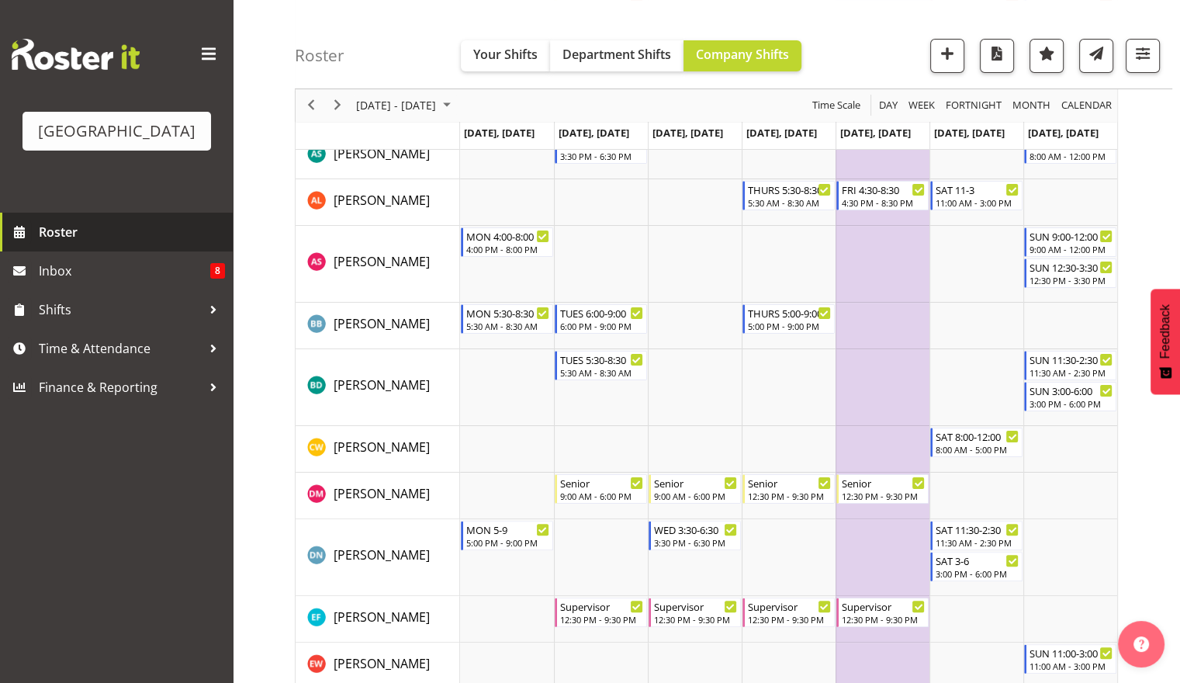
click at [171, 245] on link "Roster" at bounding box center [116, 232] width 233 height 39
